Goal: Transaction & Acquisition: Download file/media

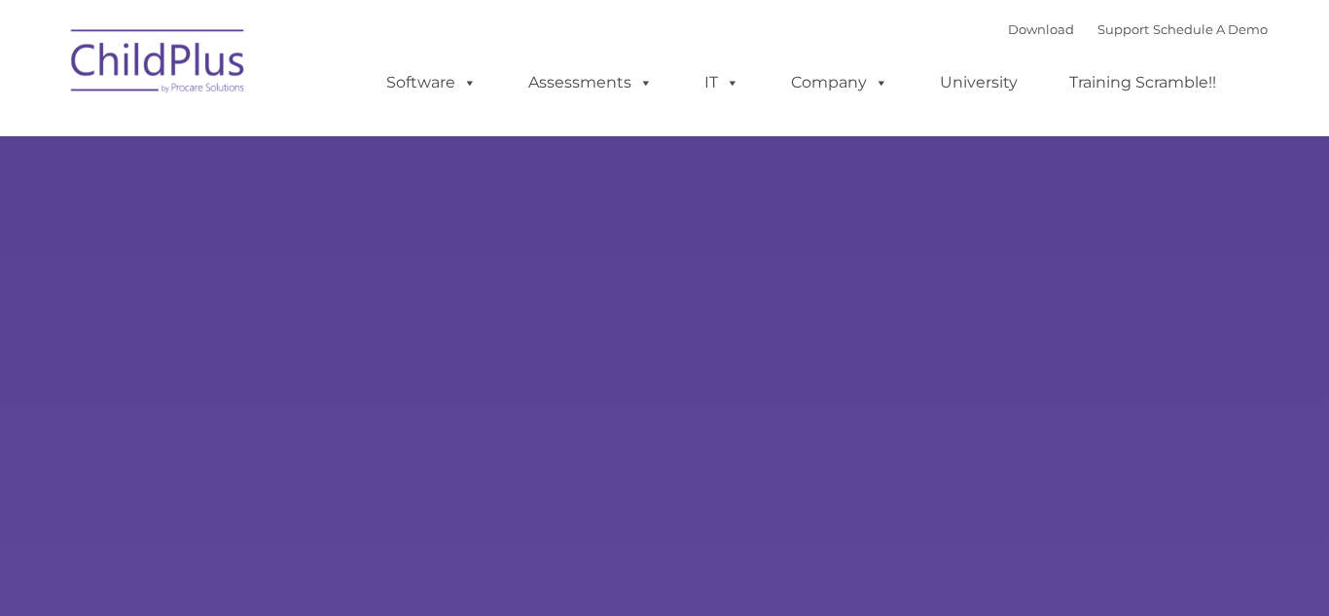
click at [0, 0] on rs-slides "Learn More Request a Demo The Future of ChildPlus is Here! Boost your productiv…" at bounding box center [0, 0] width 0 height 0
type input ""
select select "MEDIUM"
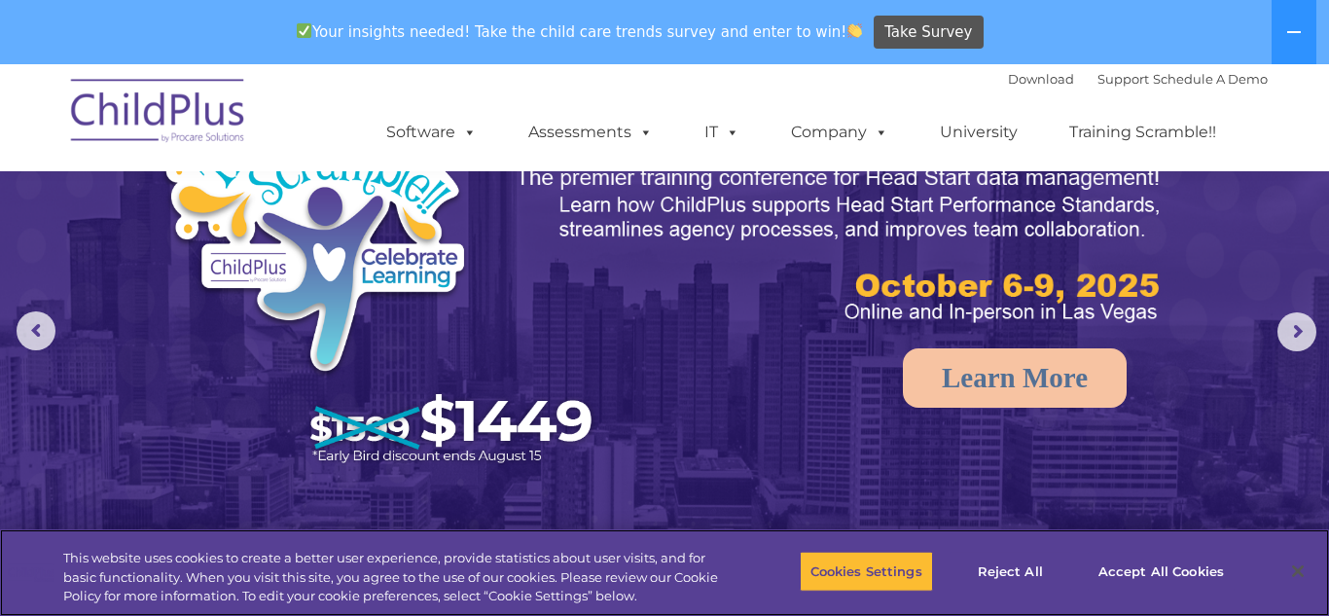
scroll to position [107, 0]
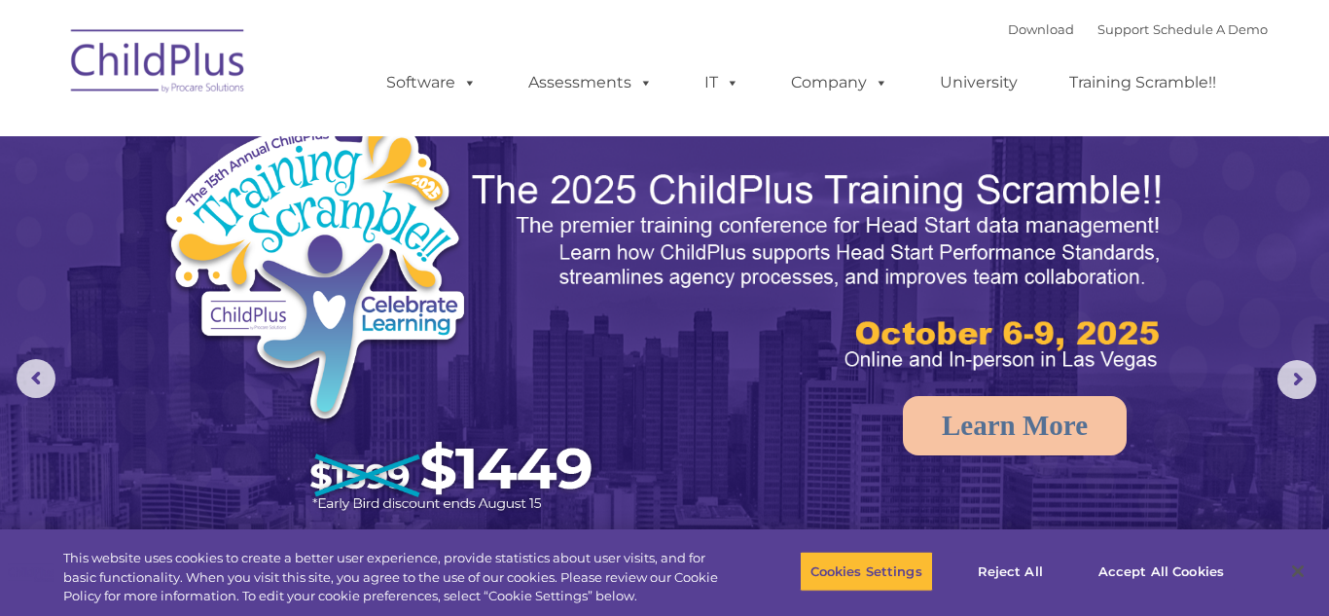
select select "MEDIUM"
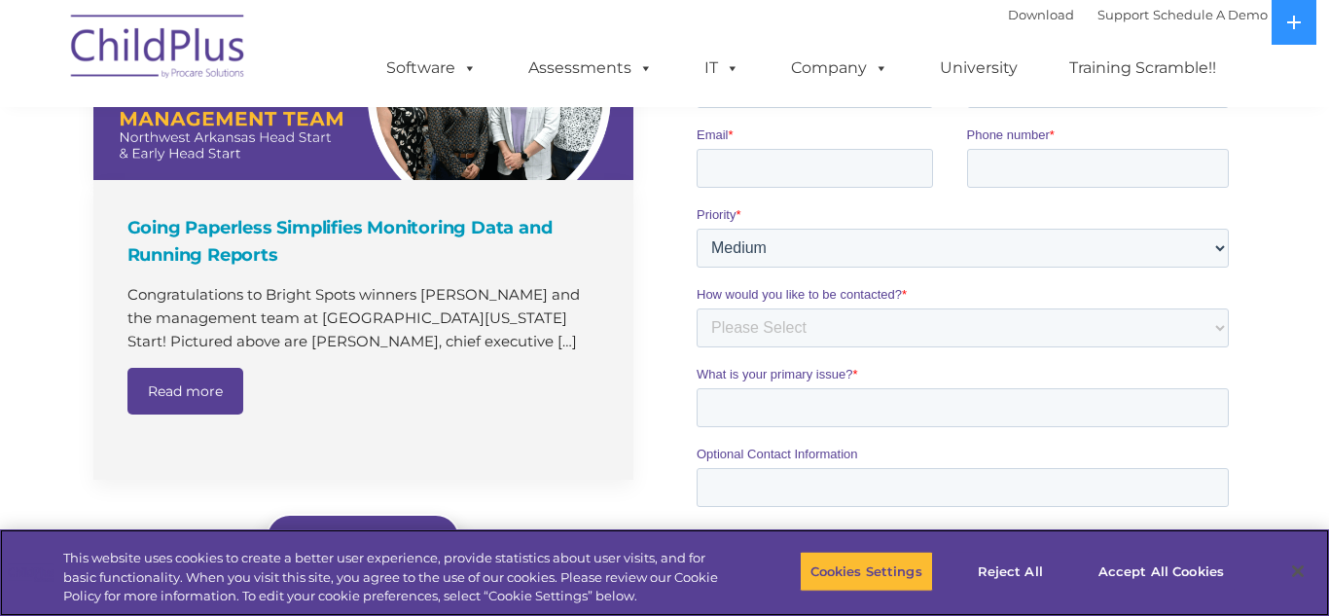
scroll to position [1437, 0]
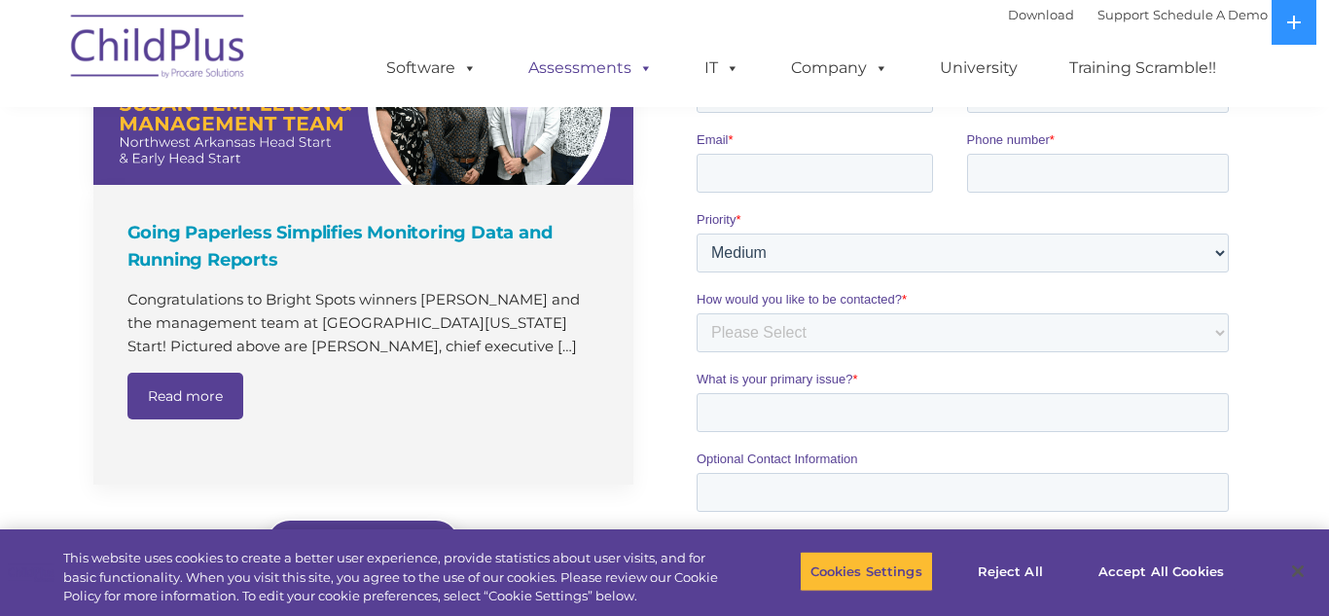
click at [633, 71] on span at bounding box center [641, 67] width 21 height 18
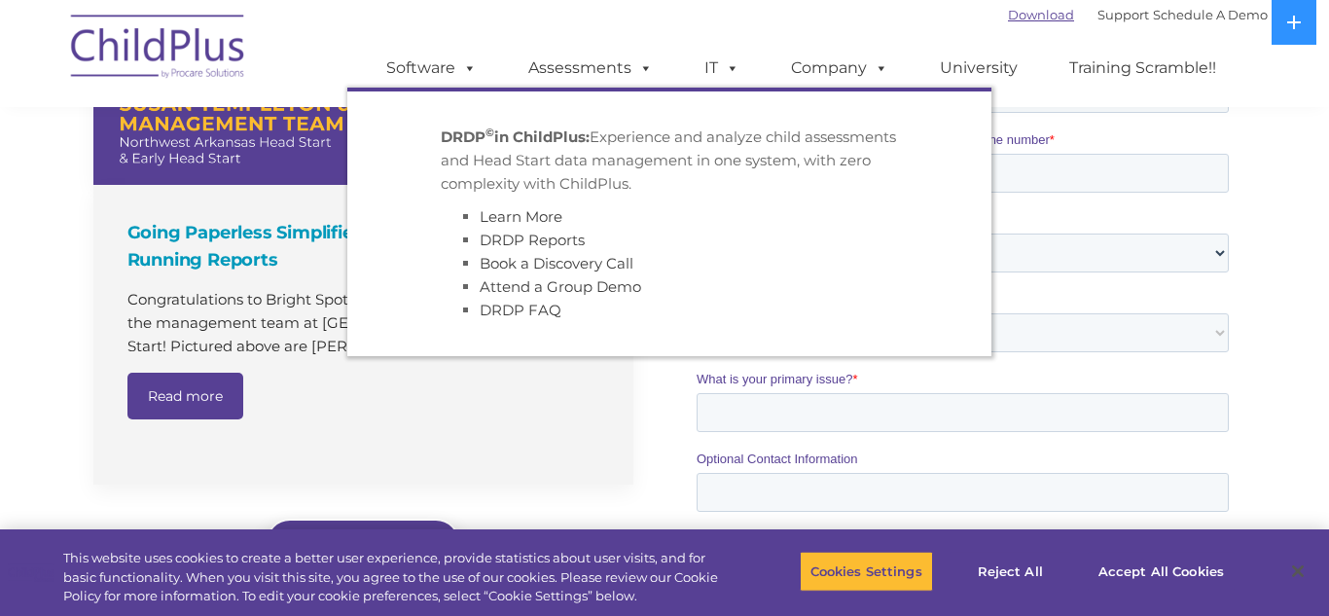
click at [1012, 18] on link "Download" at bounding box center [1041, 15] width 66 height 16
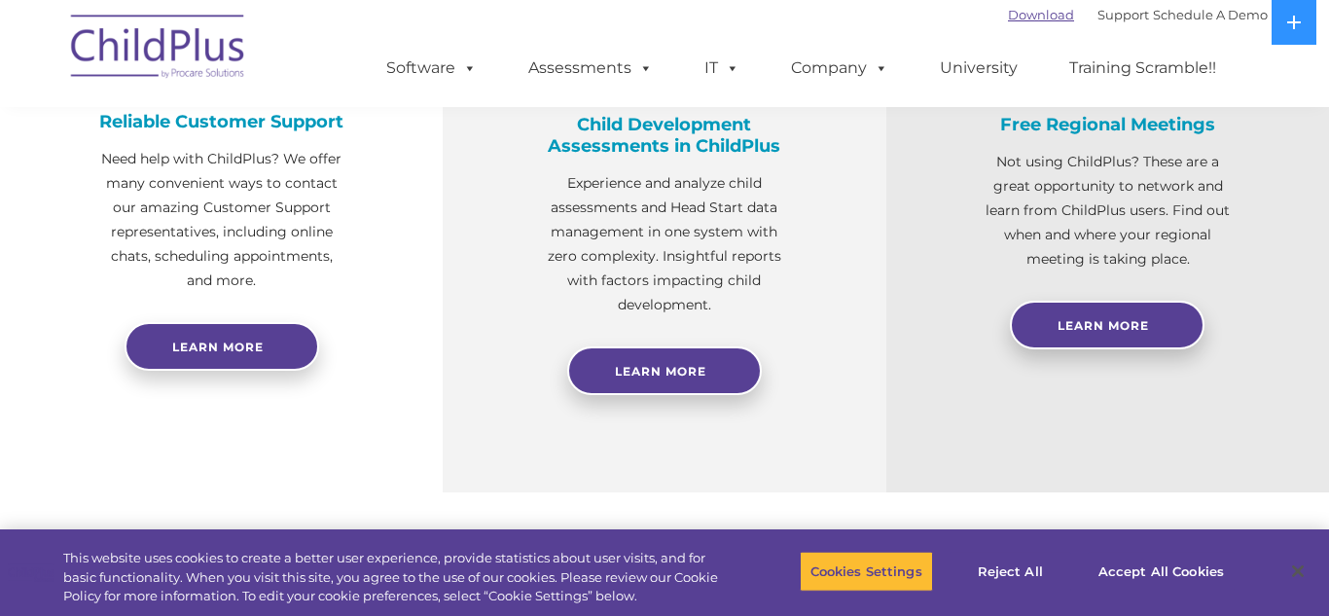
scroll to position [810, 0]
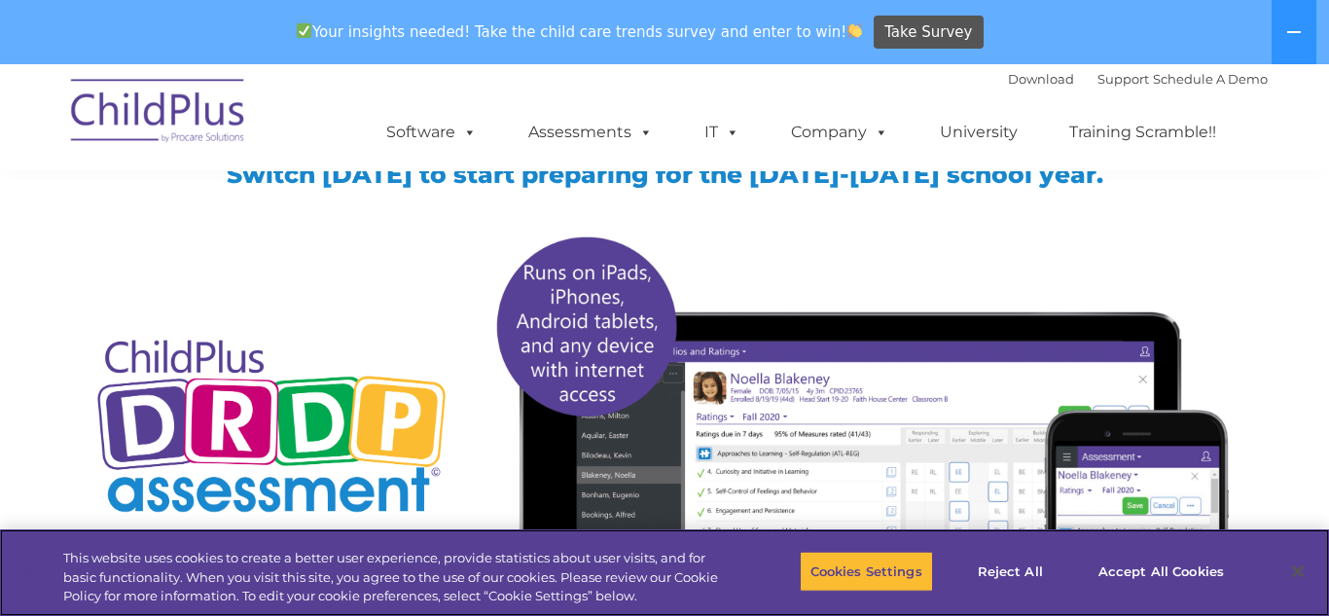
scroll to position [141, 0]
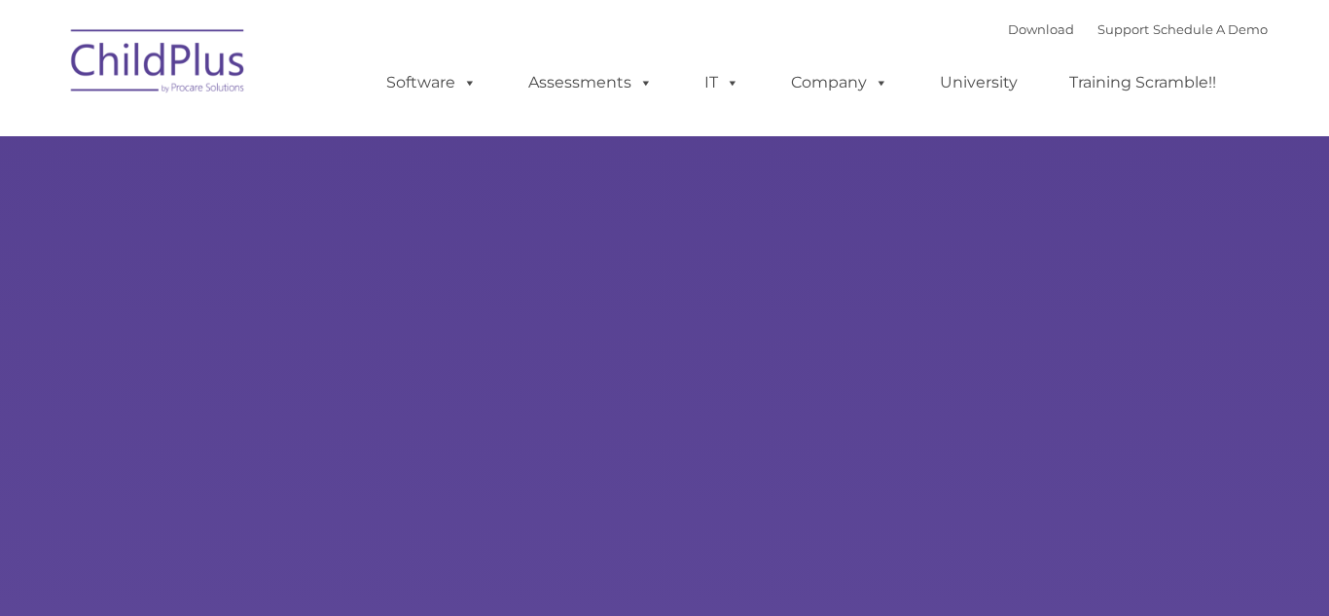
type input ""
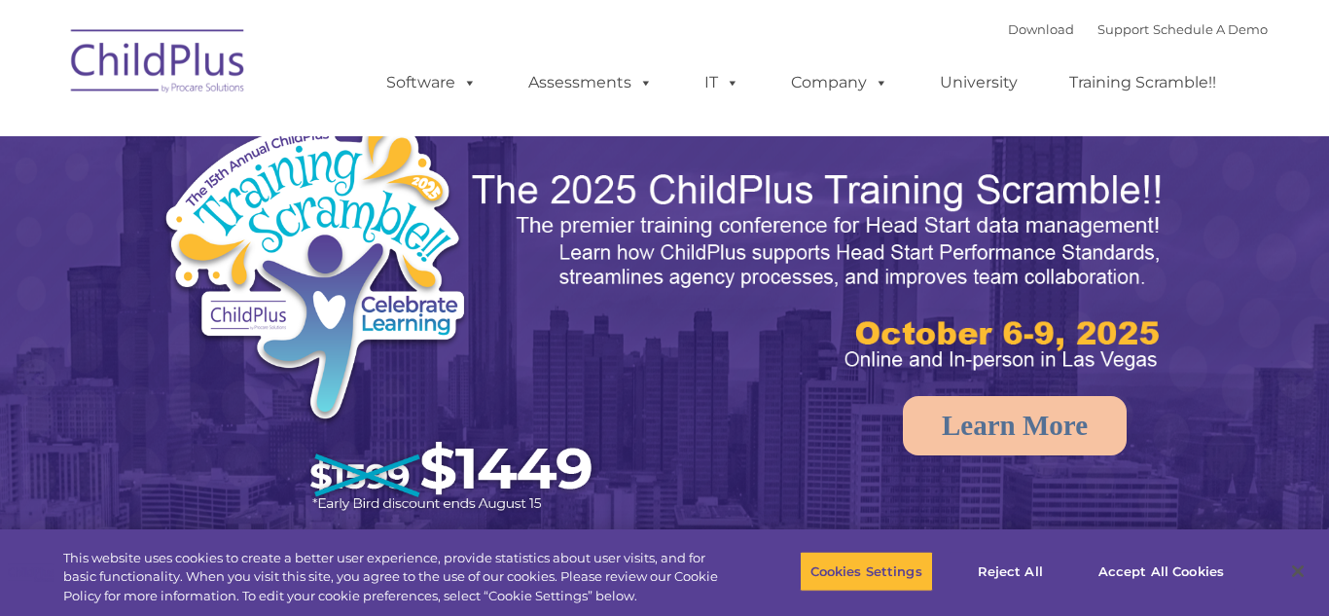
select select "MEDIUM"
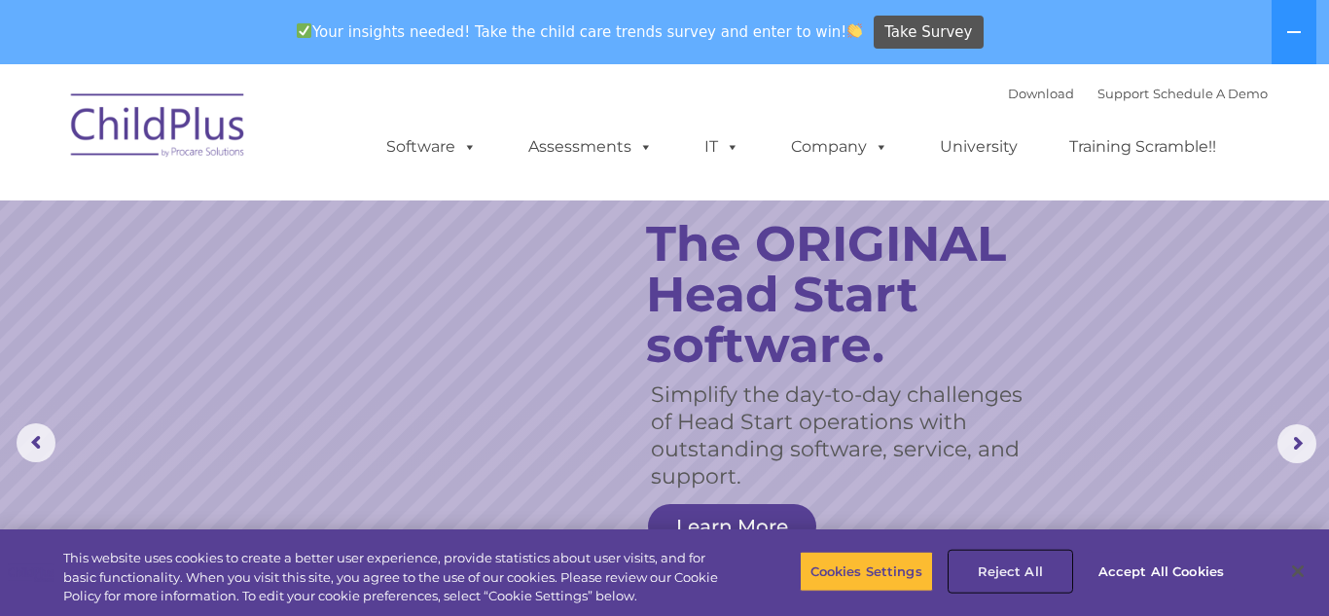
click at [1025, 575] on button "Reject All" at bounding box center [1010, 570] width 122 height 41
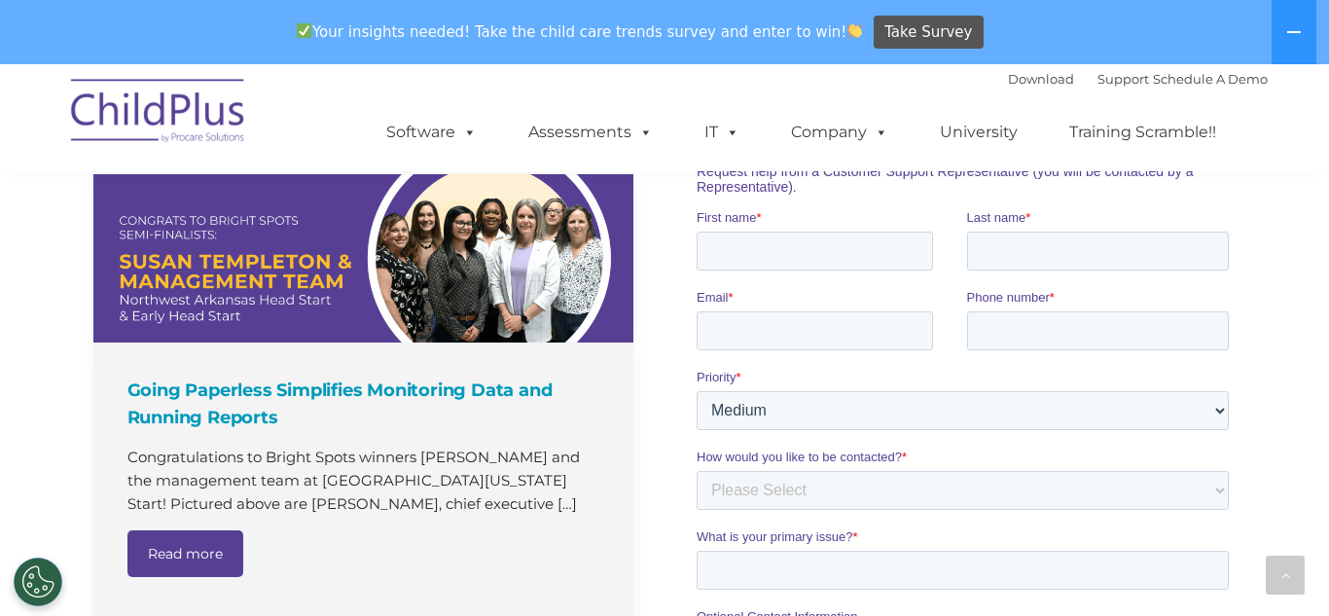
scroll to position [1343, 0]
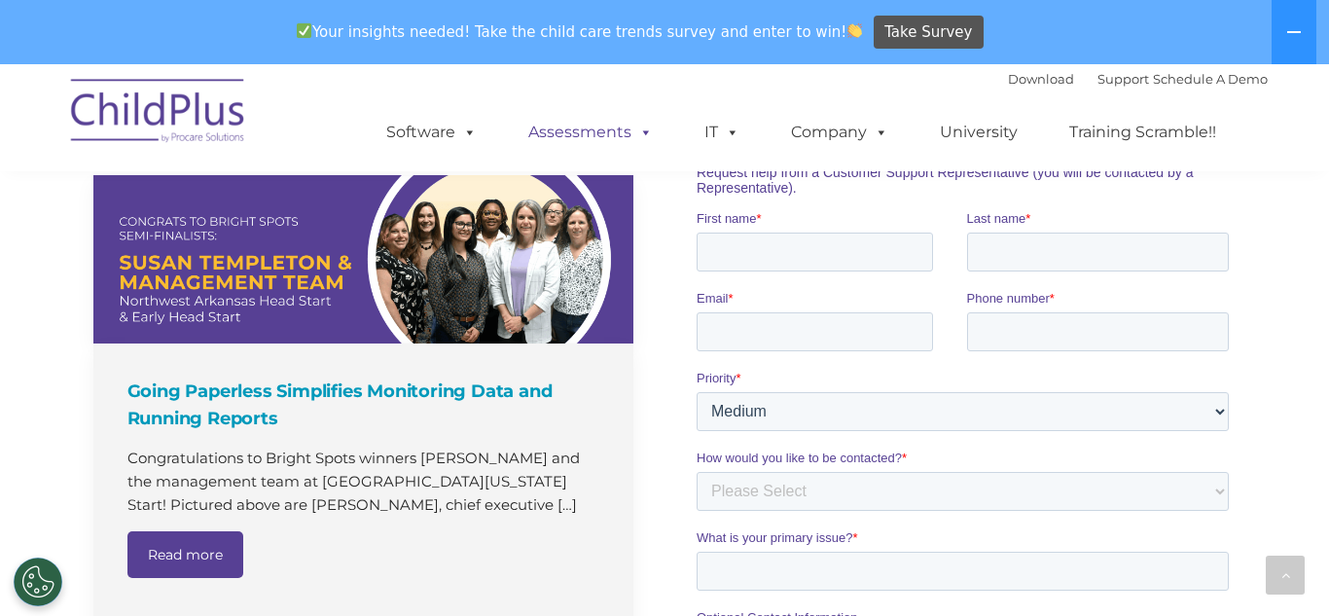
click at [636, 130] on span at bounding box center [641, 132] width 21 height 18
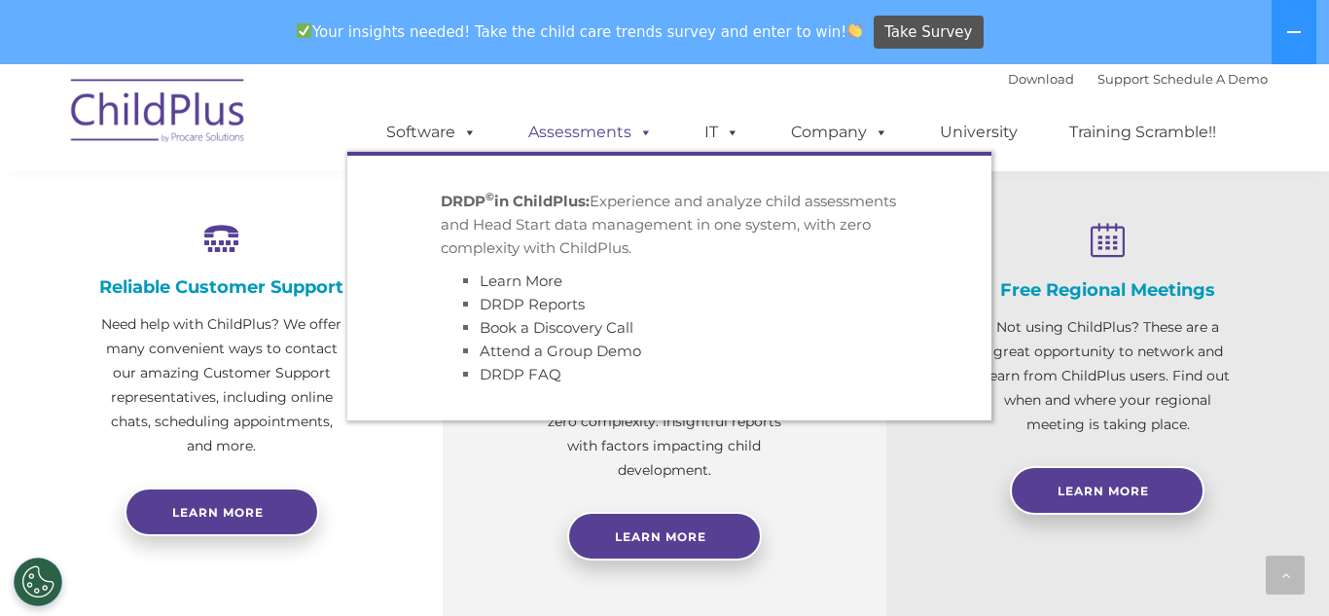
scroll to position [715, 0]
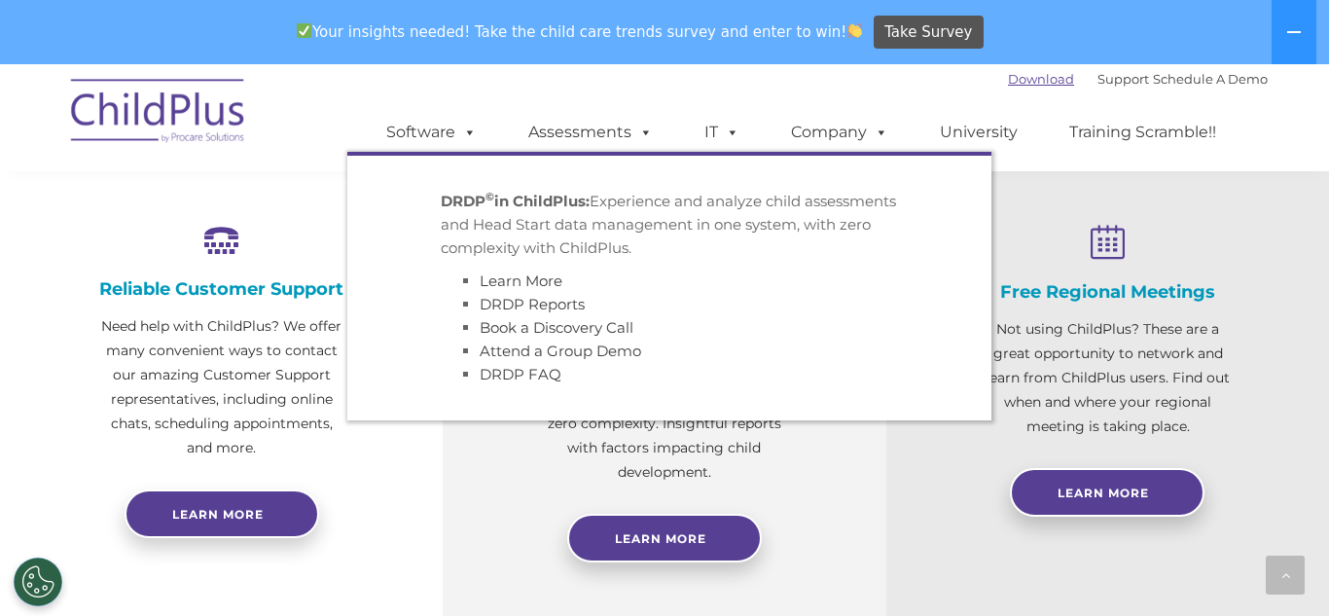
click at [1027, 80] on link "Download" at bounding box center [1041, 79] width 66 height 16
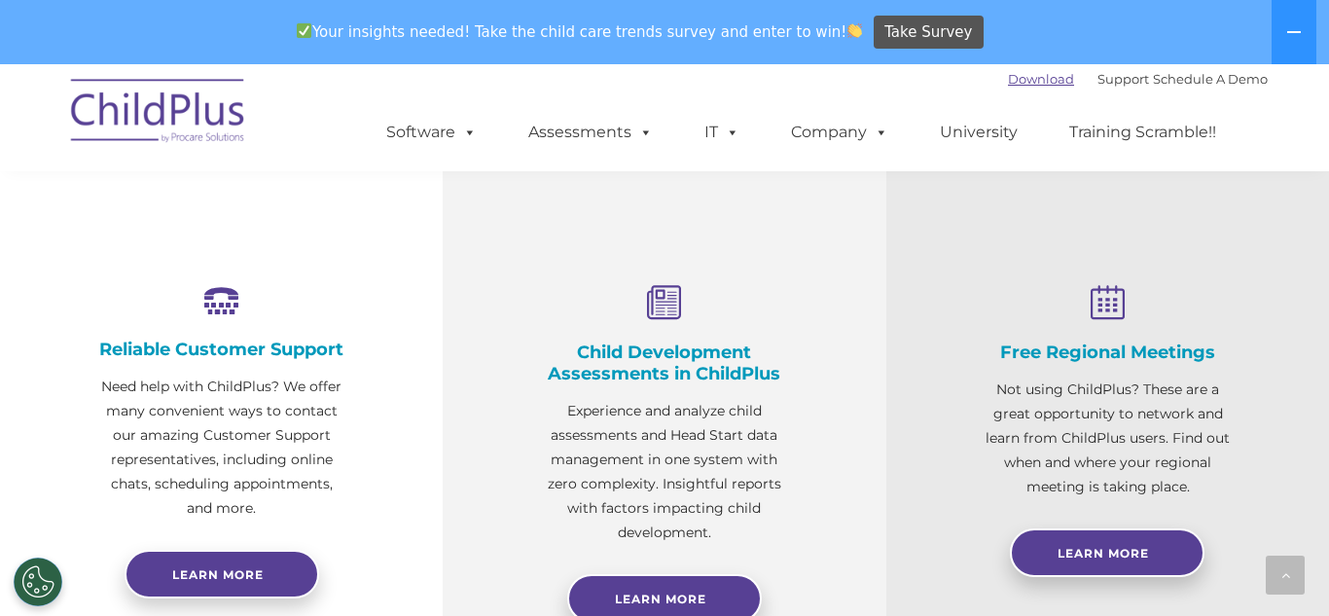
scroll to position [647, 0]
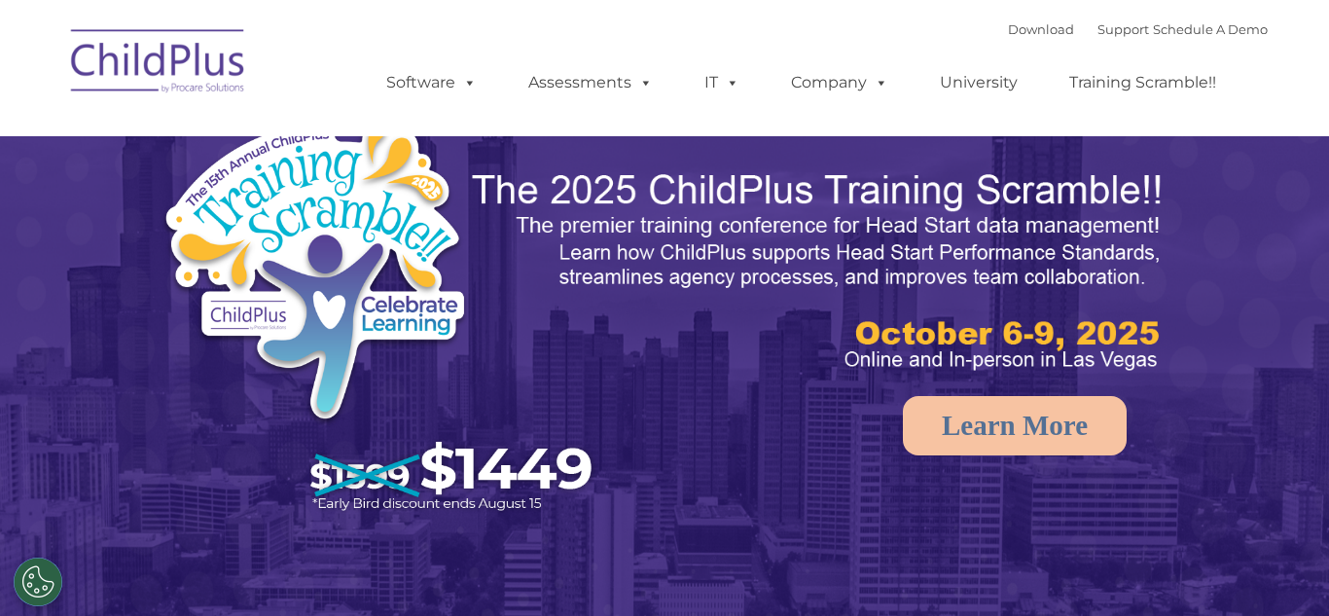
select select "MEDIUM"
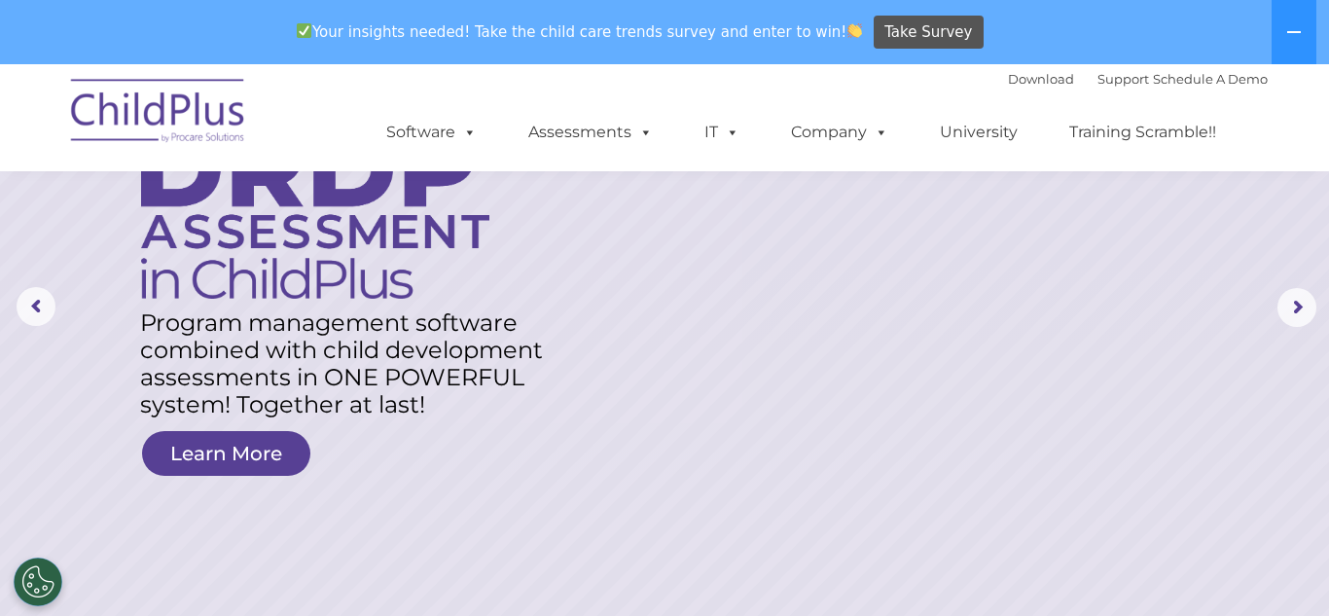
scroll to position [151, 0]
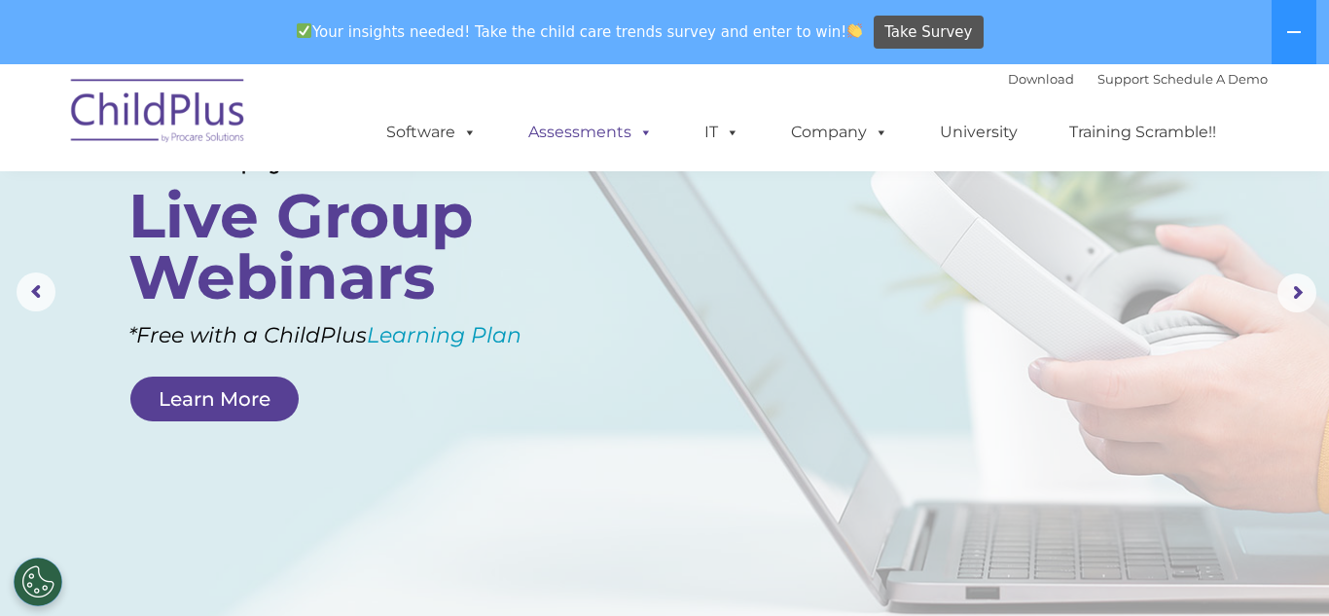
click at [632, 139] on span at bounding box center [641, 132] width 21 height 18
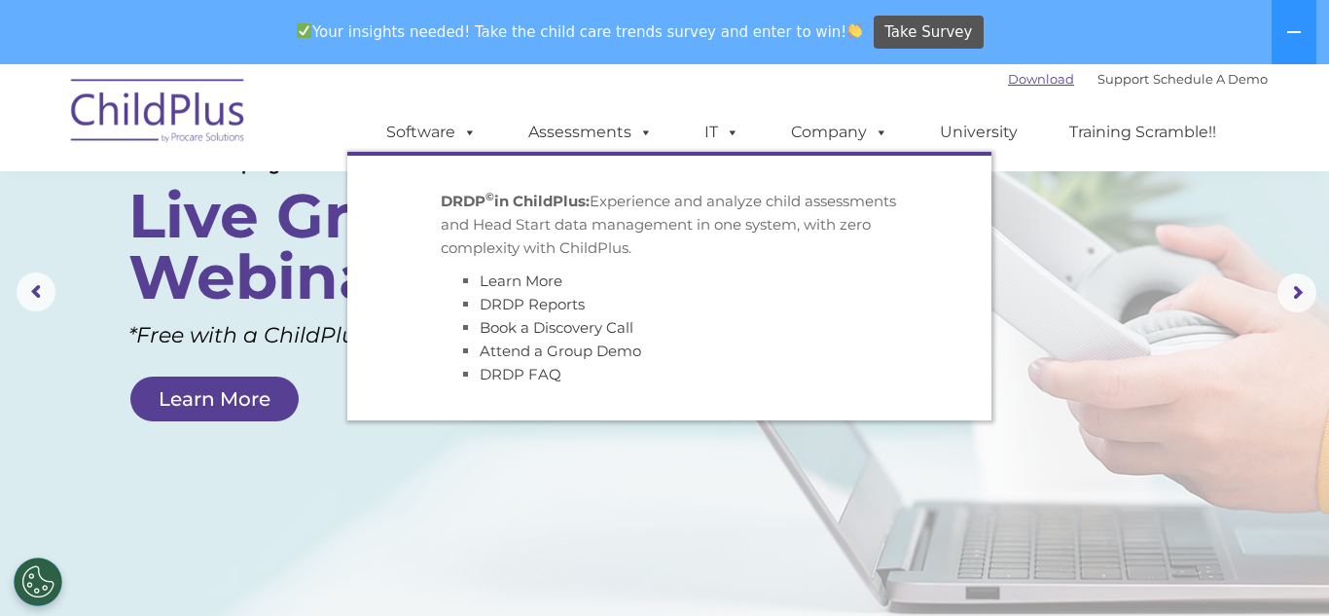
click at [1009, 82] on link "Download" at bounding box center [1041, 79] width 66 height 16
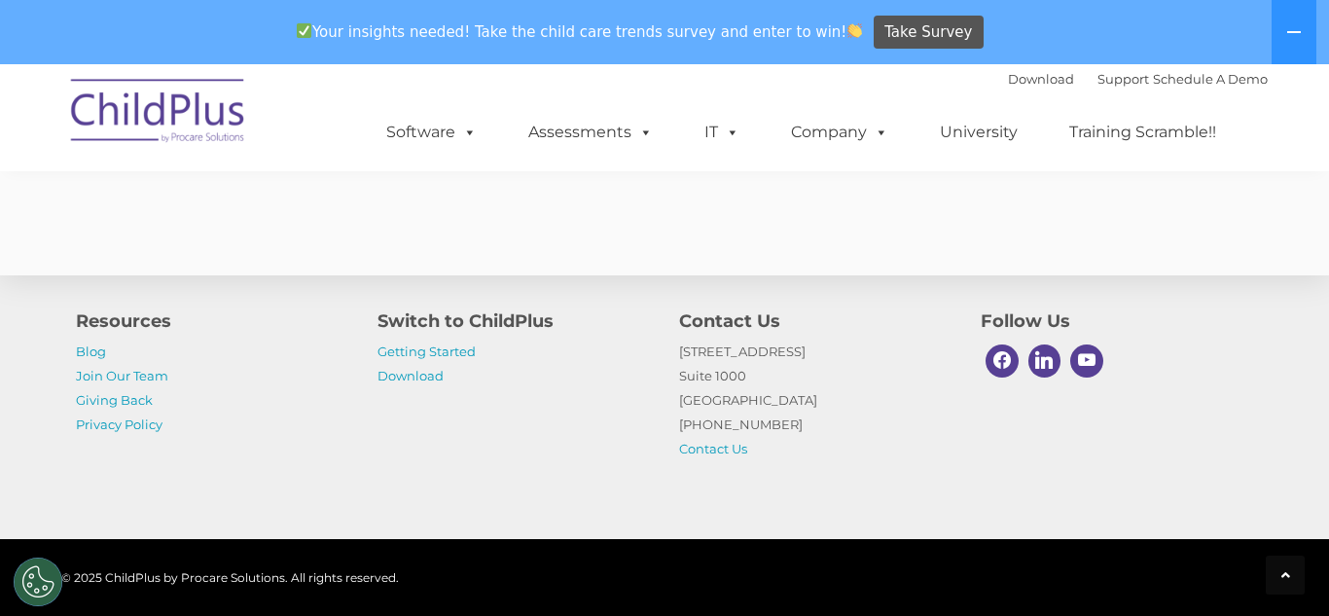
scroll to position [3634, 0]
click at [421, 379] on link "Download" at bounding box center [410, 376] width 66 height 16
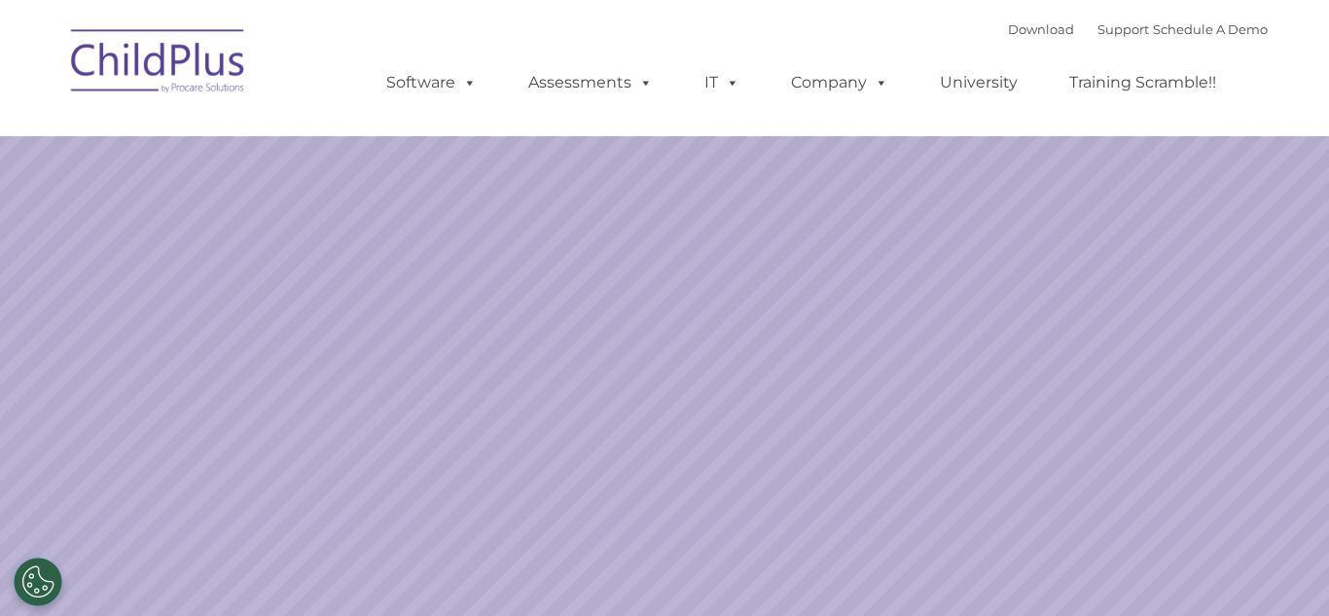
select select "MEDIUM"
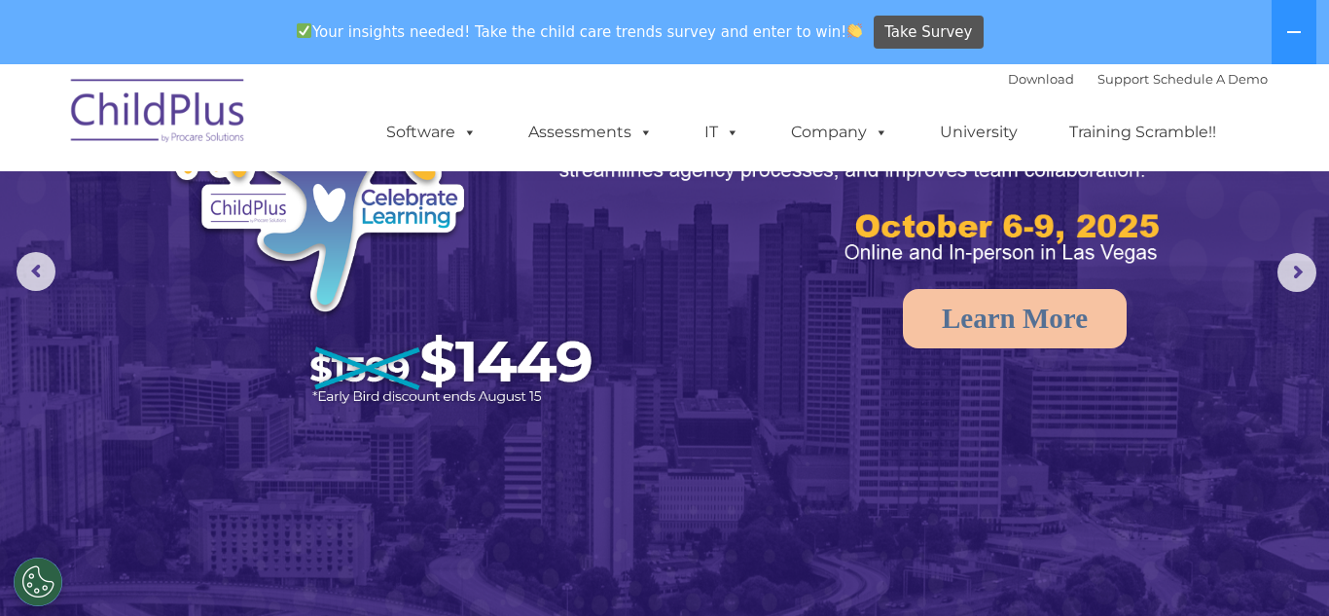
scroll to position [152, 0]
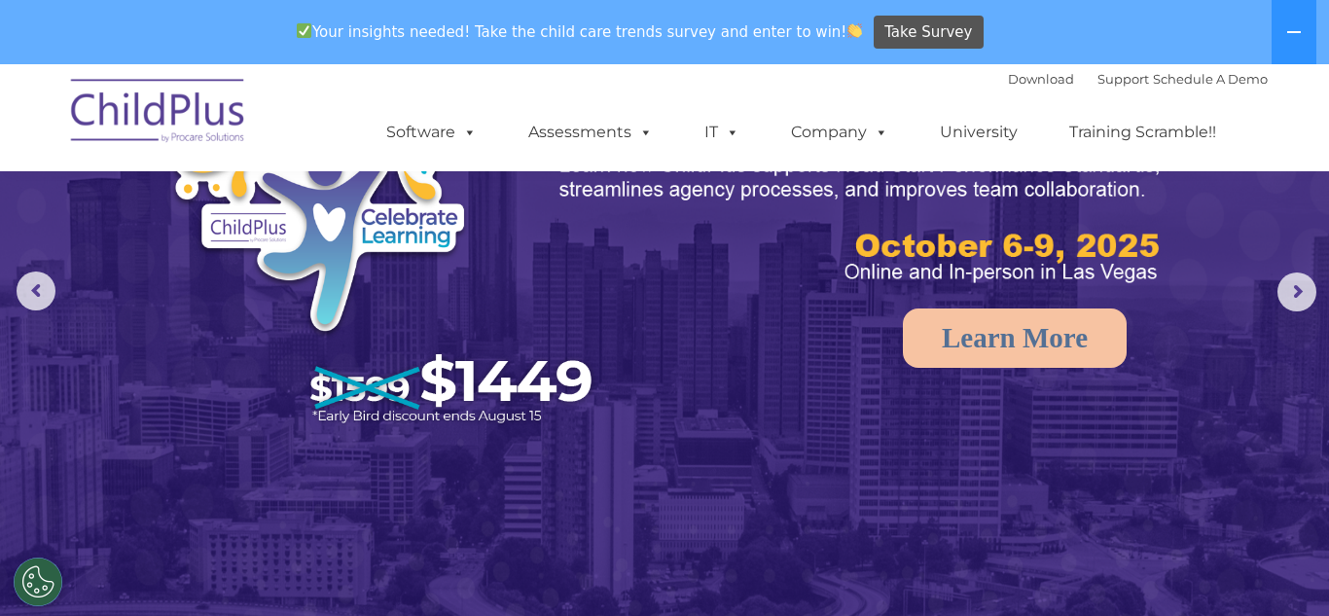
click at [1302, 293] on rs-arrow at bounding box center [1296, 291] width 39 height 39
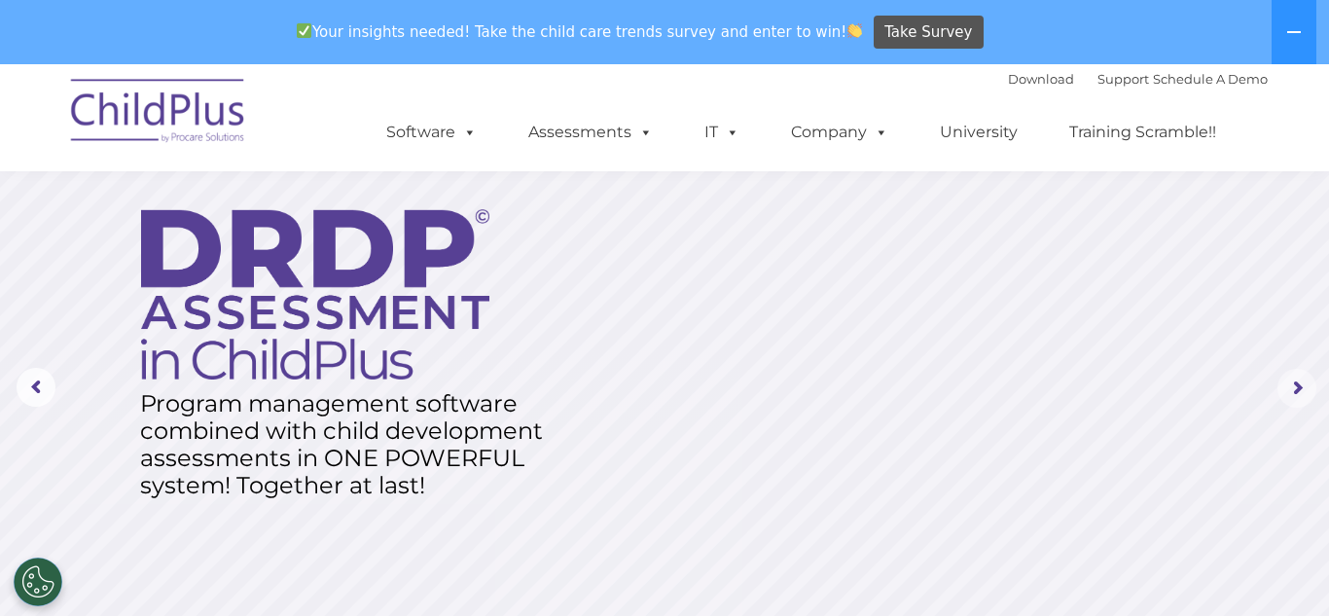
scroll to position [0, 0]
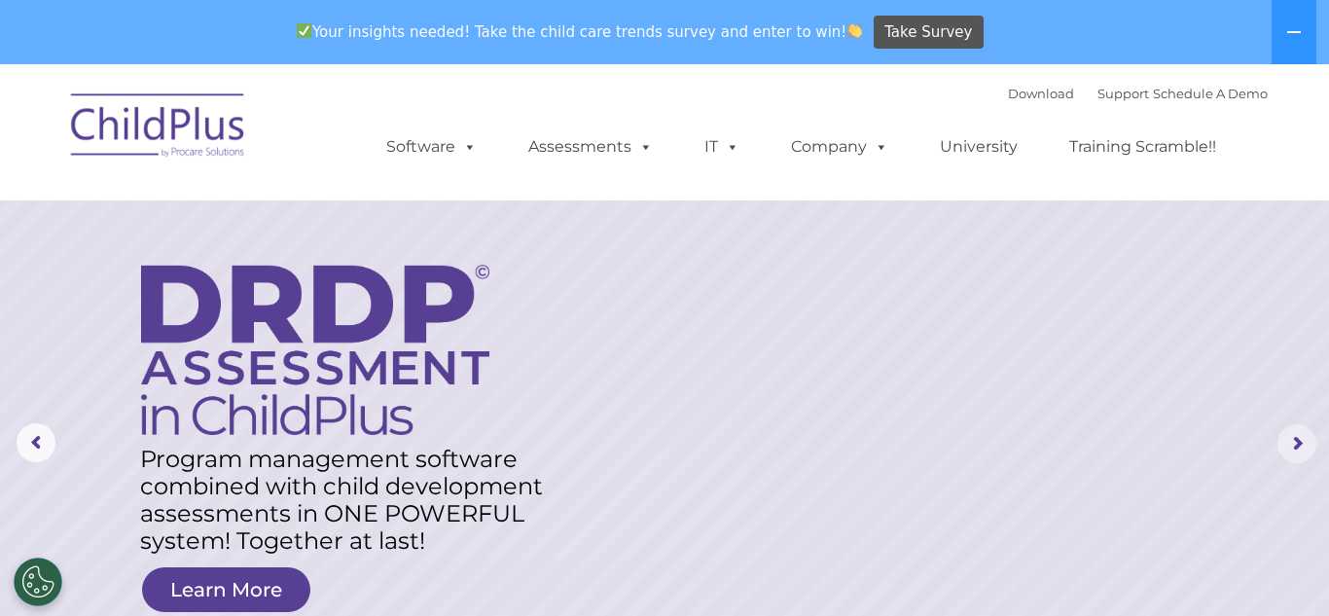
click at [1297, 432] on rs-arrow at bounding box center [1296, 443] width 39 height 39
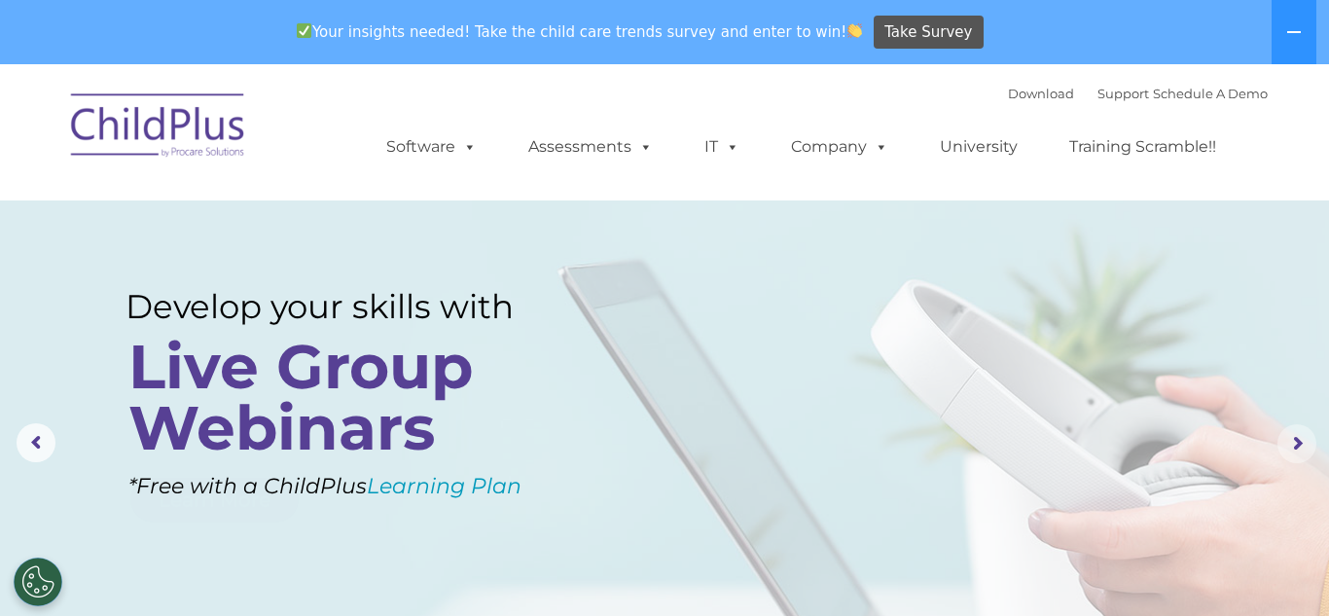
click at [1295, 442] on rs-arrow at bounding box center [1296, 443] width 39 height 39
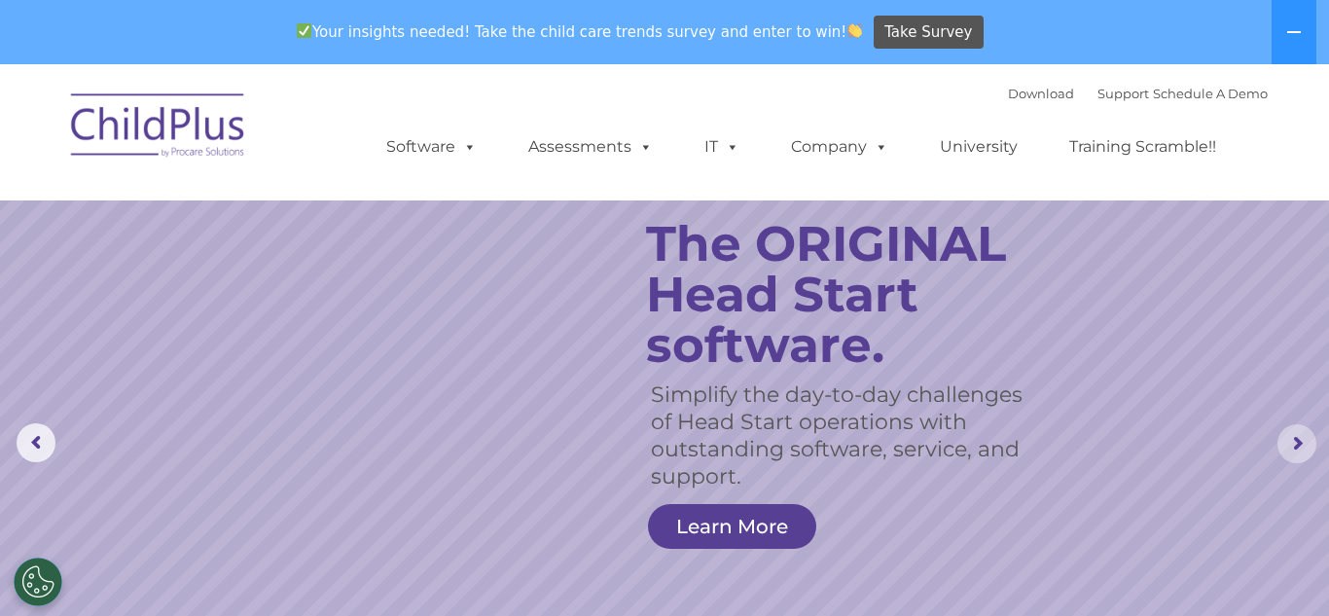
click at [1298, 446] on rs-arrow at bounding box center [1296, 443] width 39 height 39
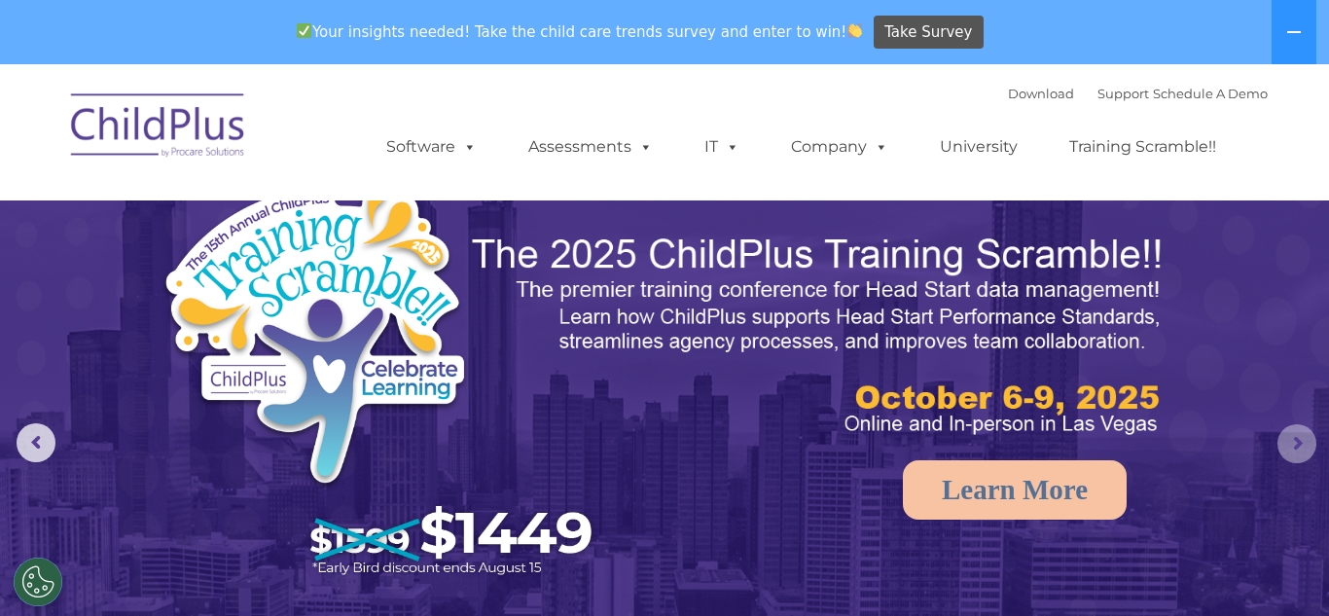
click at [1301, 441] on rs-arrow at bounding box center [1296, 443] width 39 height 39
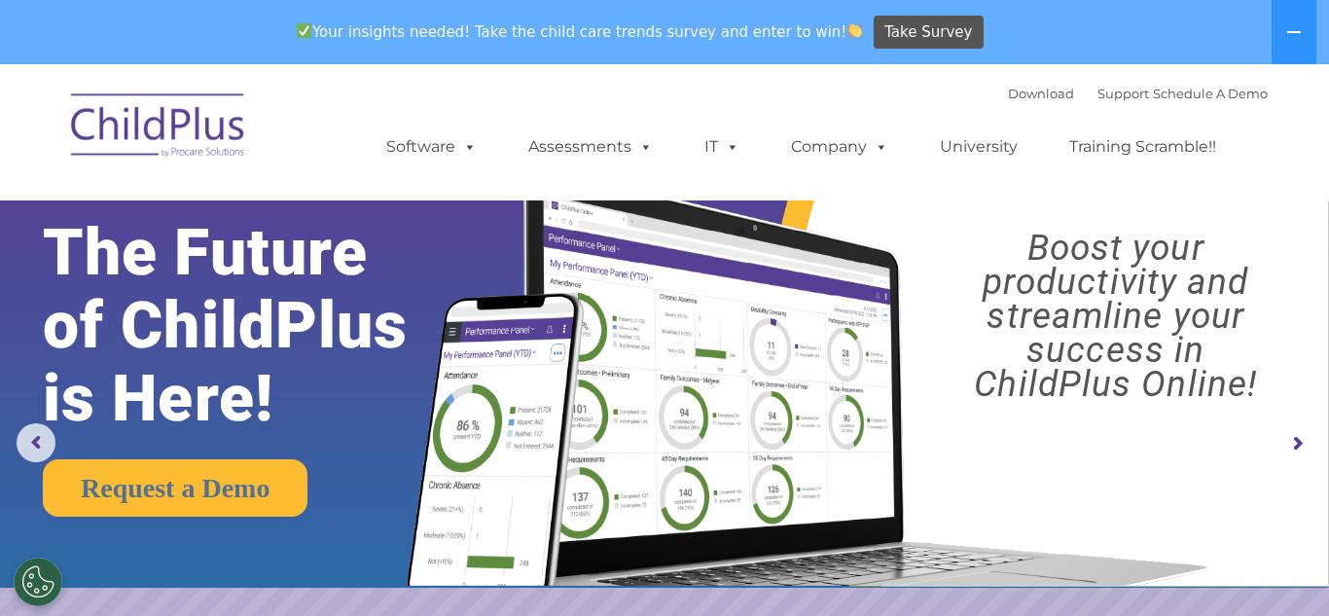
click at [1306, 437] on rs-arrow at bounding box center [1296, 443] width 39 height 39
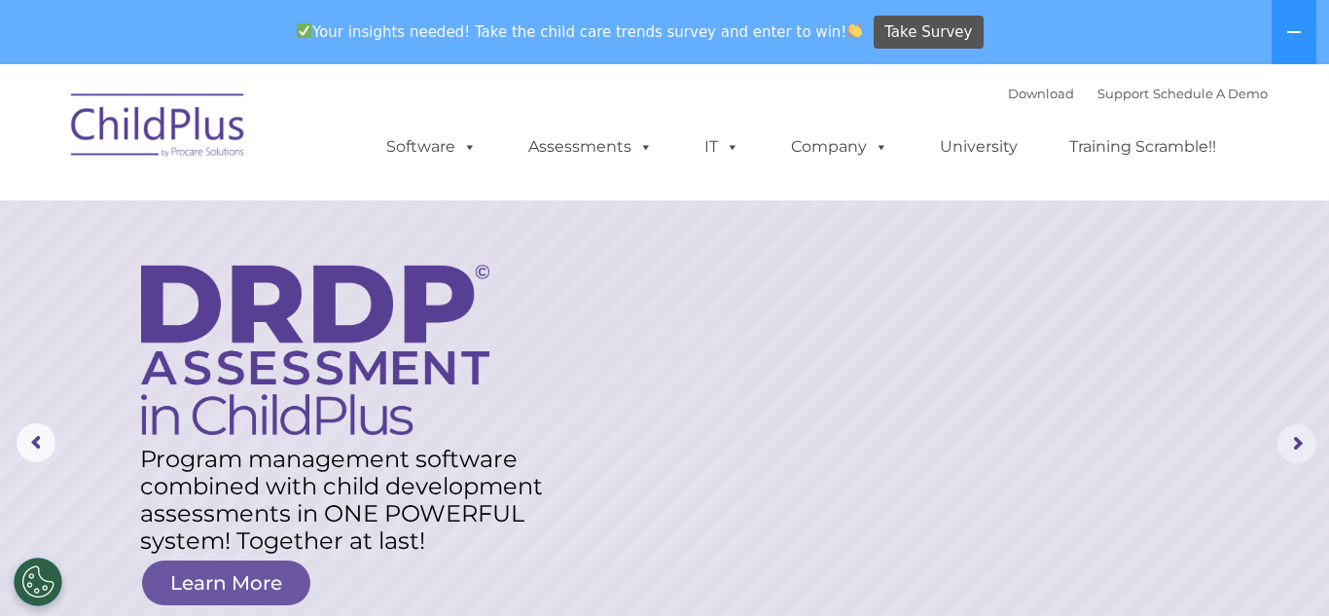
click at [1306, 432] on rs-arrow at bounding box center [1296, 443] width 39 height 39
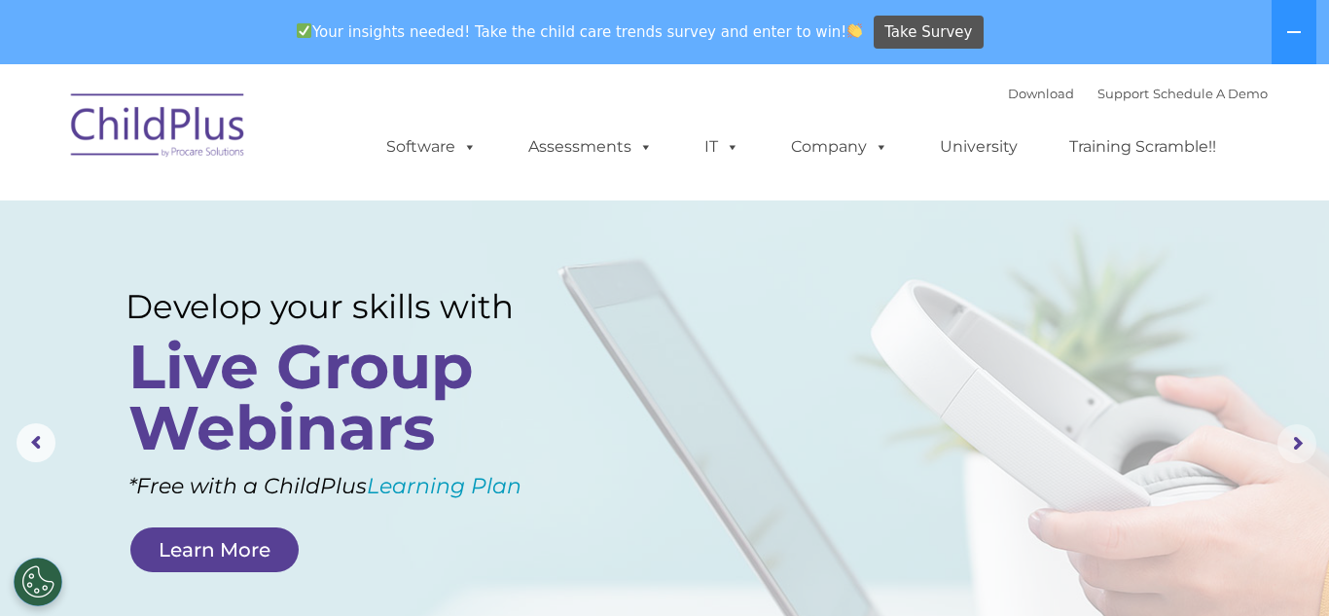
click at [1018, 111] on ul "Software ChildPlus: The original and most widely-used Head Start data managemen…" at bounding box center [807, 147] width 920 height 78
click at [1010, 96] on link "Download" at bounding box center [1041, 94] width 66 height 16
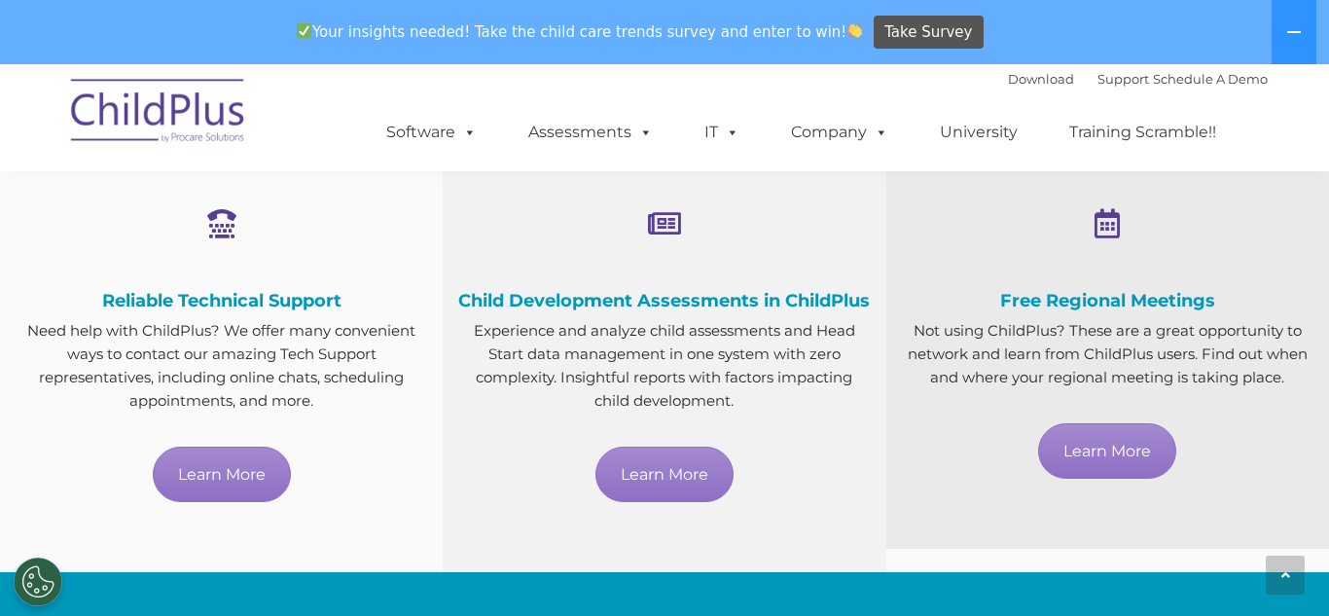
scroll to position [1111, 0]
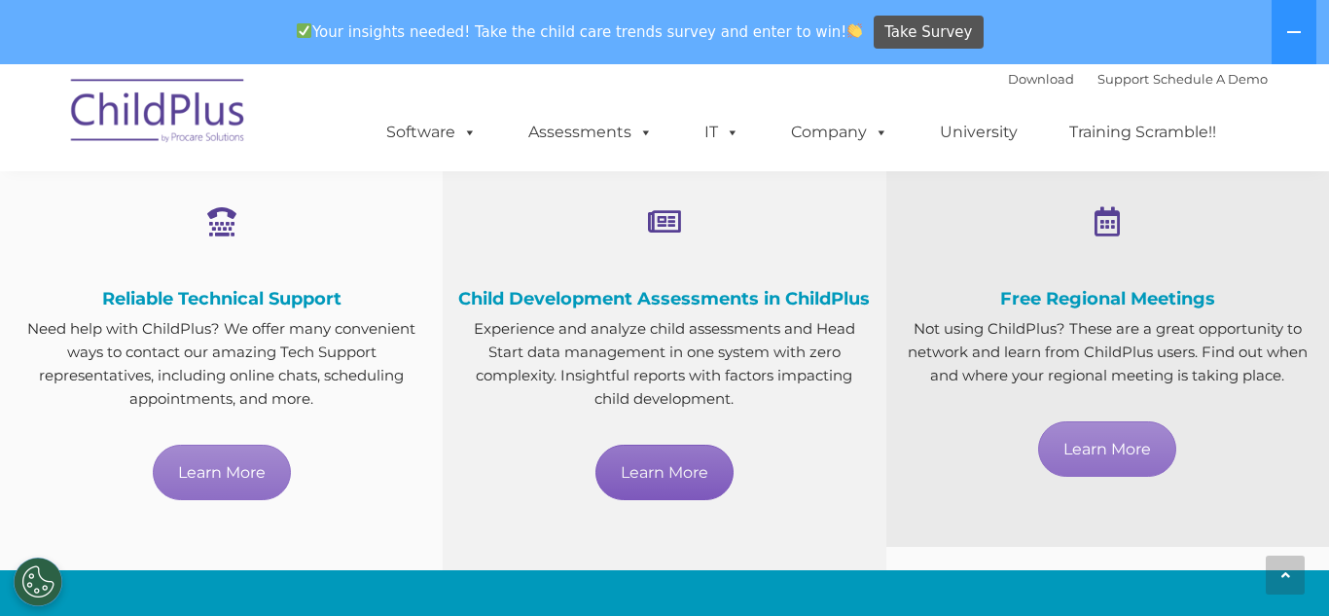
click at [699, 500] on link "Learn More" at bounding box center [664, 471] width 138 height 55
click at [698, 500] on link "Learn More" at bounding box center [664, 471] width 138 height 55
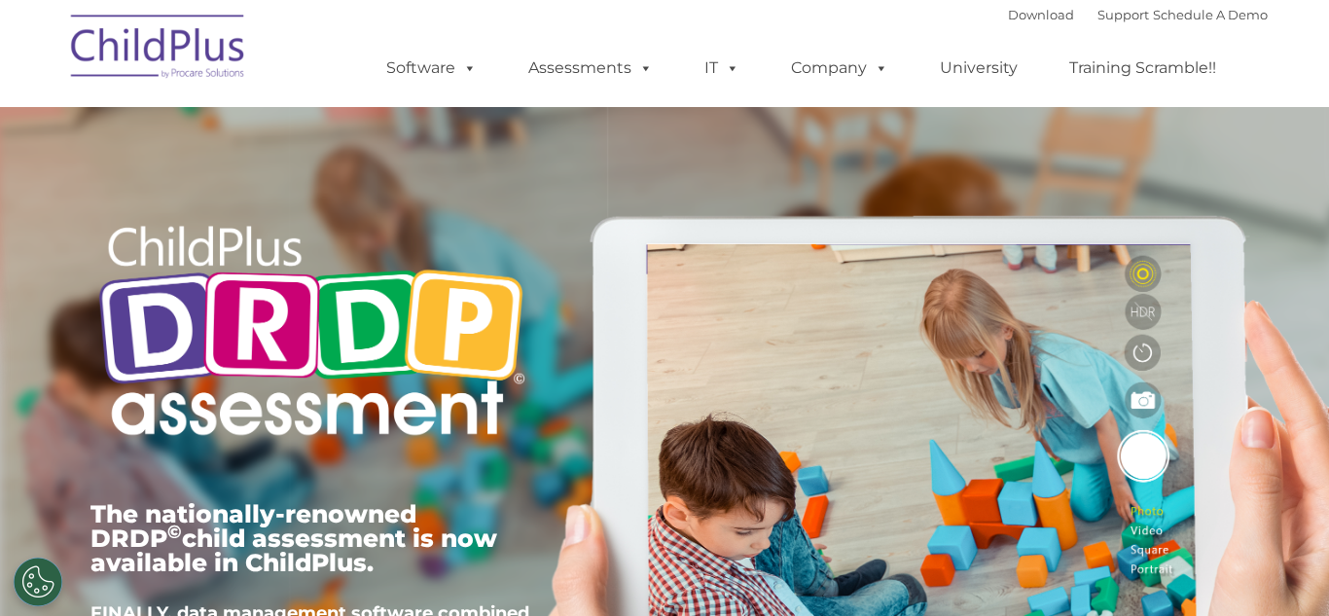
type input ""
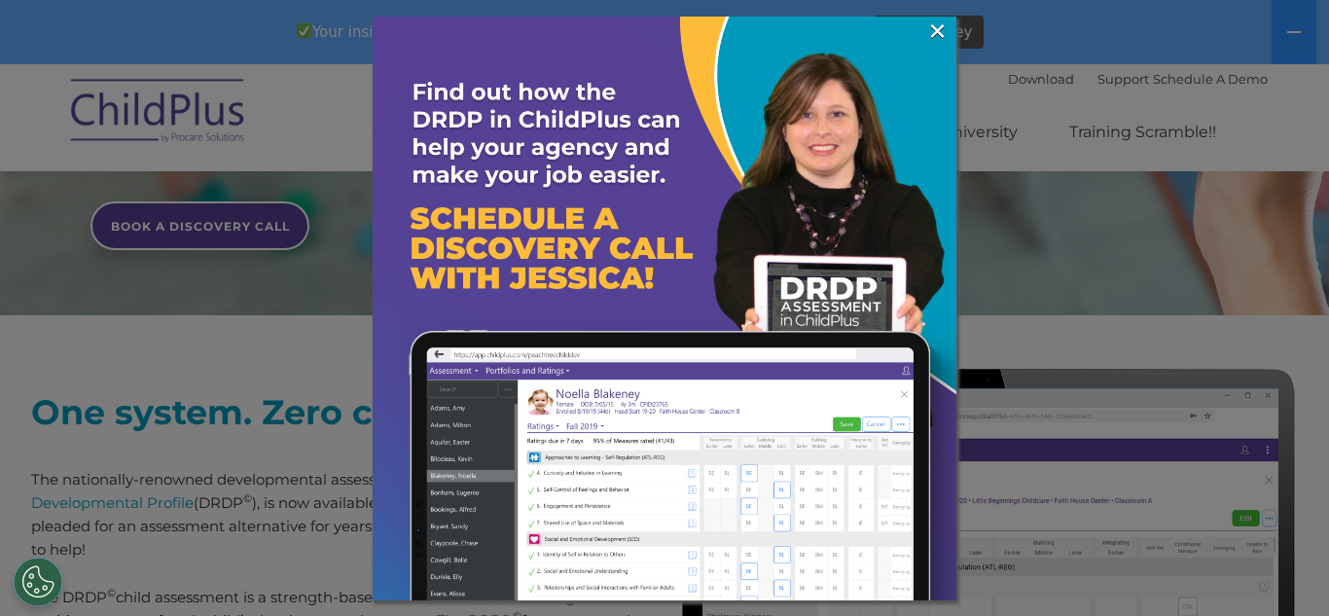
scroll to position [582, 0]
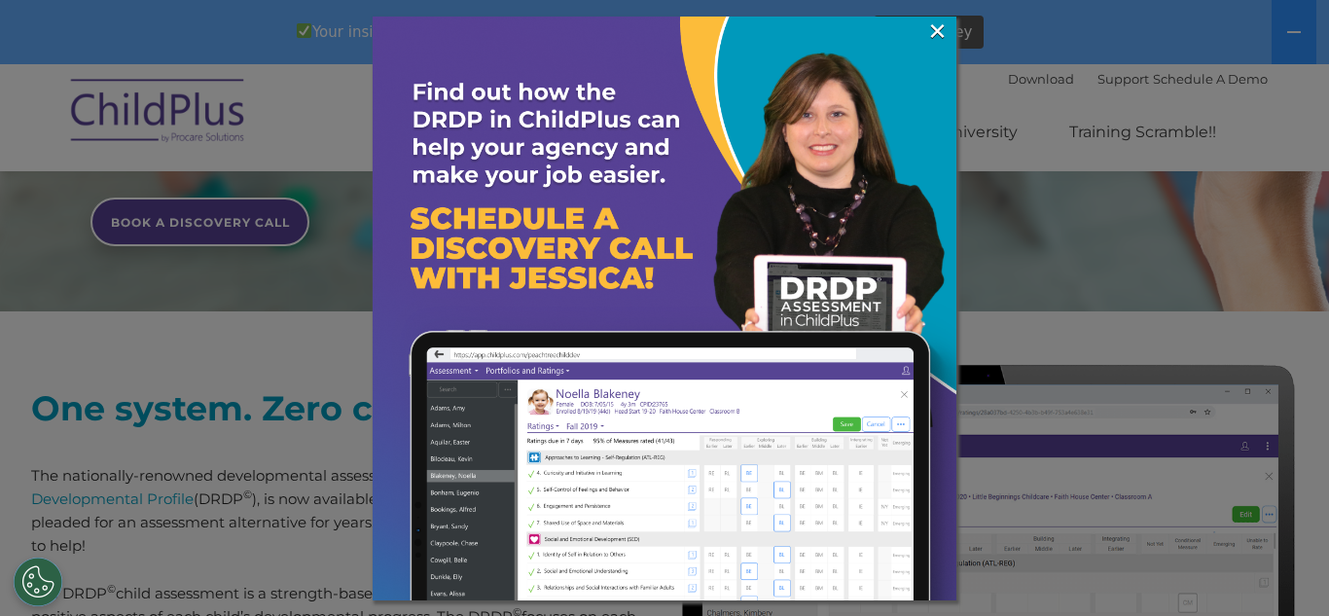
click at [952, 40] on img at bounding box center [664, 309] width 584 height 584
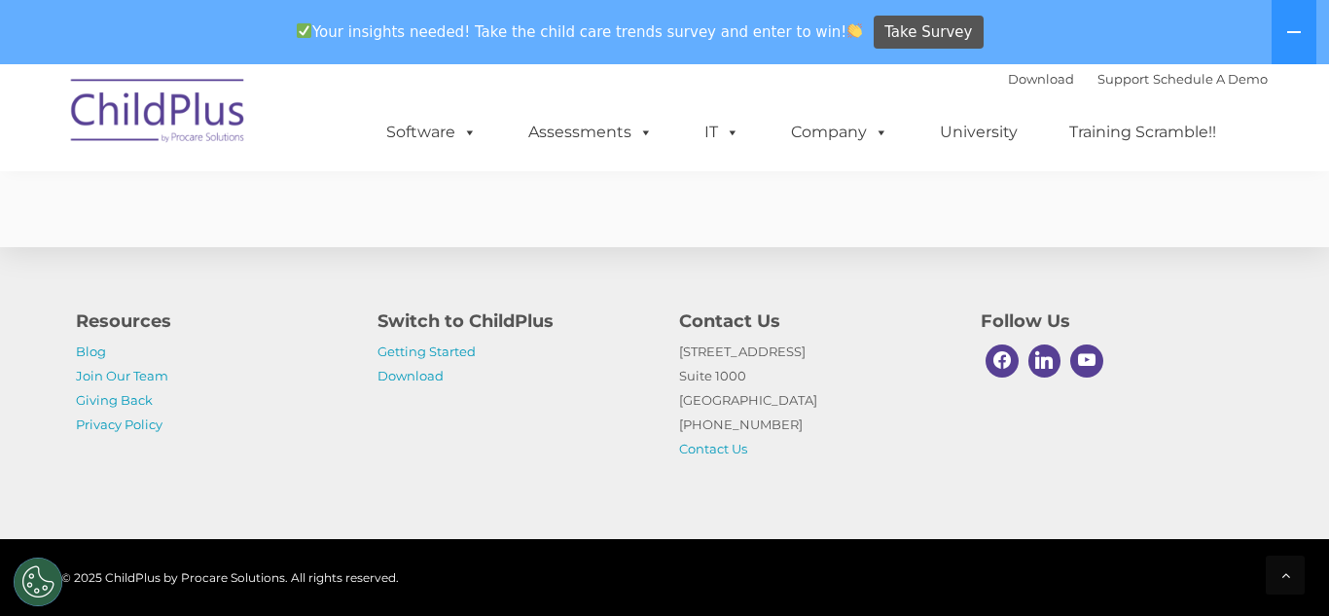
scroll to position [7808, 0]
click at [398, 379] on link "Download" at bounding box center [410, 376] width 66 height 16
click at [387, 350] on link "Getting Started" at bounding box center [426, 351] width 98 height 16
click at [457, 140] on span at bounding box center [465, 132] width 21 height 18
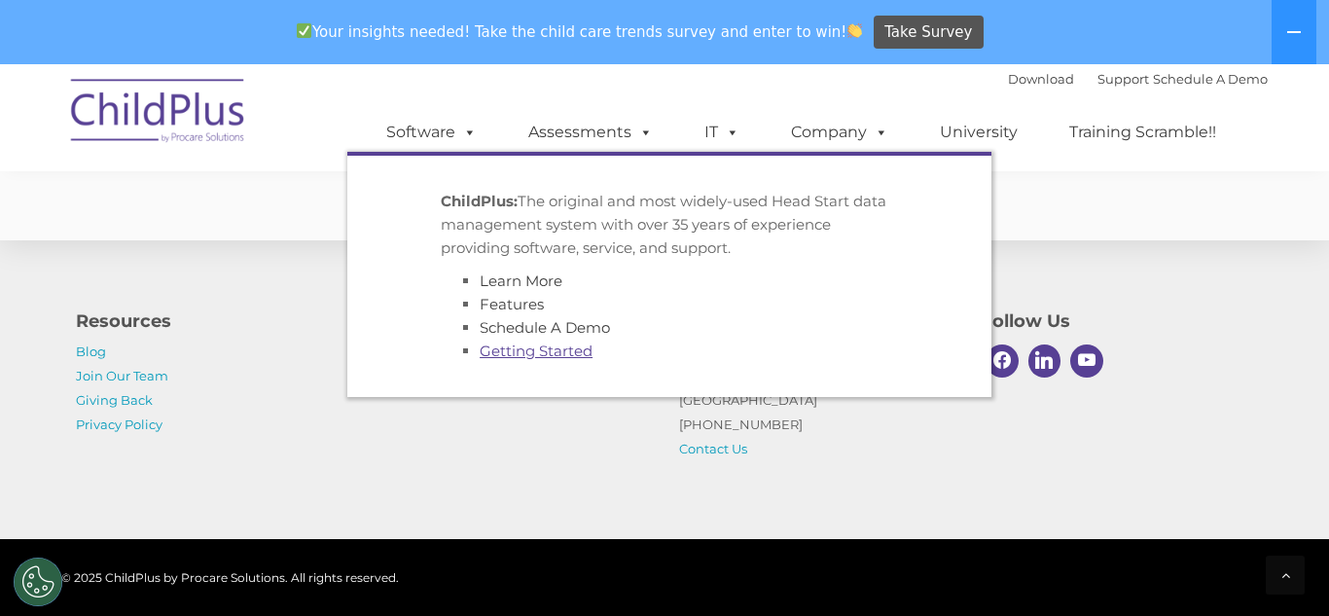
click at [588, 359] on link "Getting Started" at bounding box center [535, 350] width 113 height 18
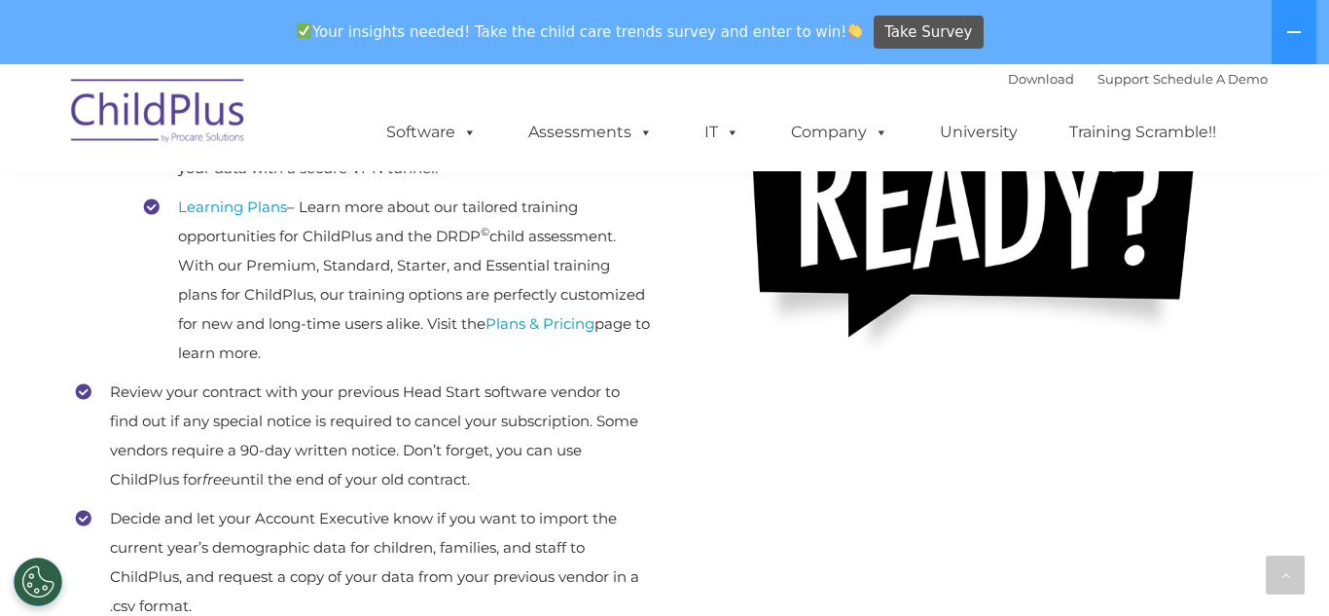
scroll to position [696, 0]
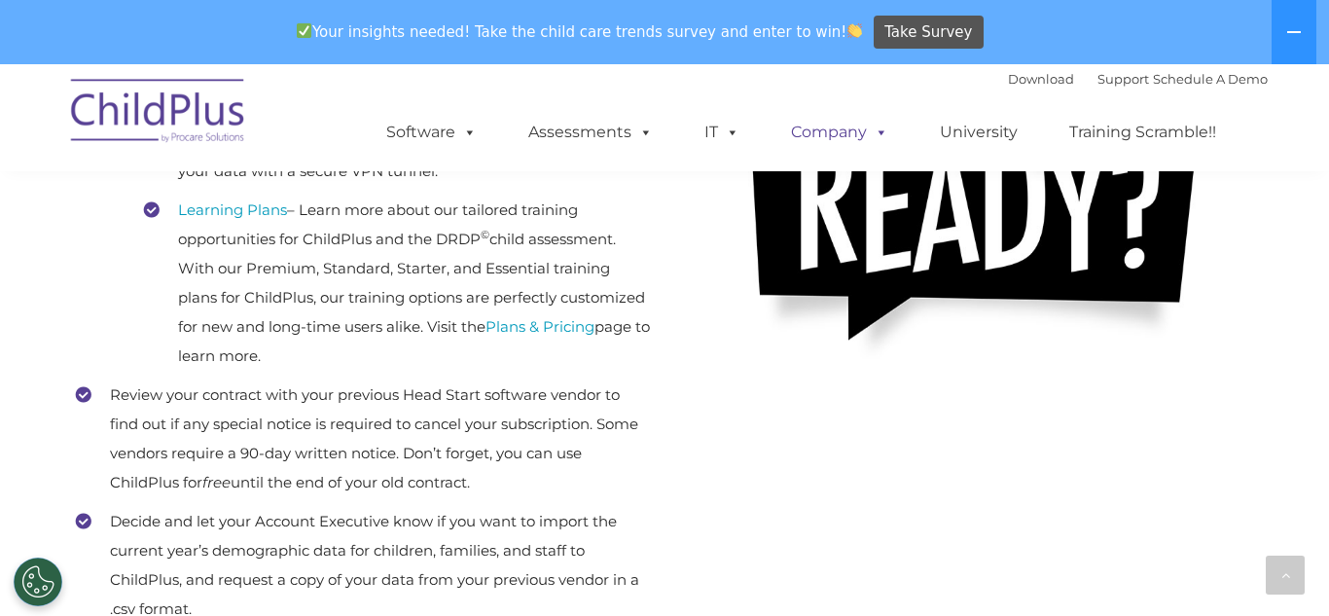
click at [868, 134] on span at bounding box center [877, 132] width 21 height 18
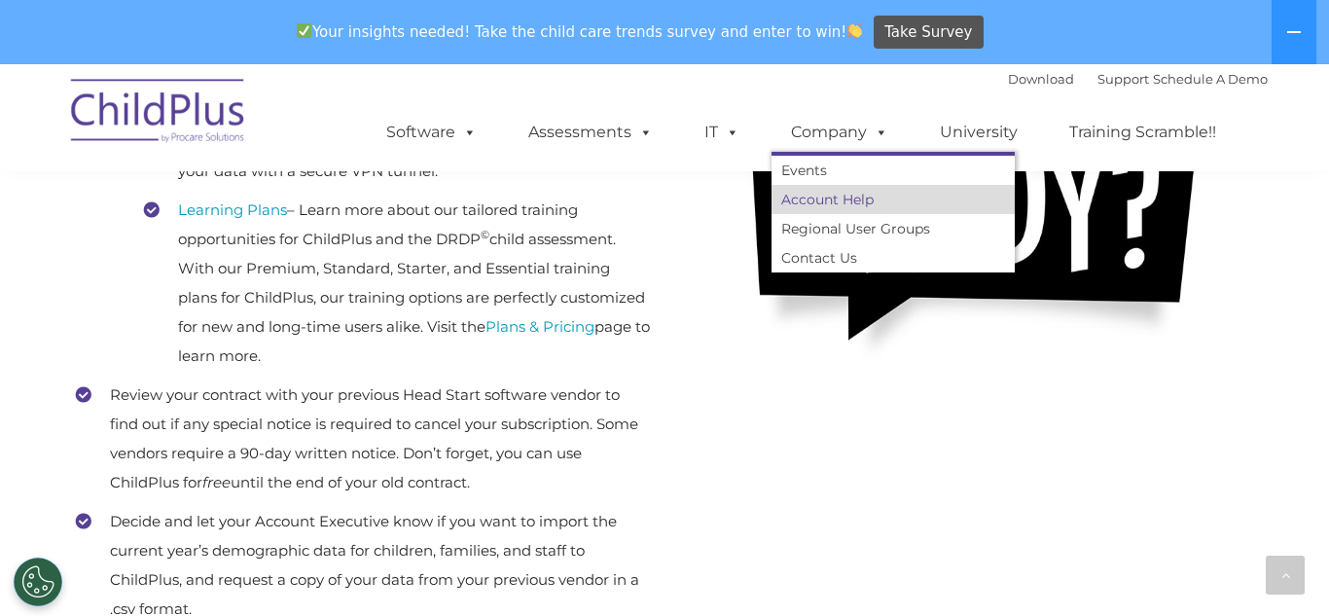
click at [870, 203] on link "Account Help" at bounding box center [892, 199] width 243 height 29
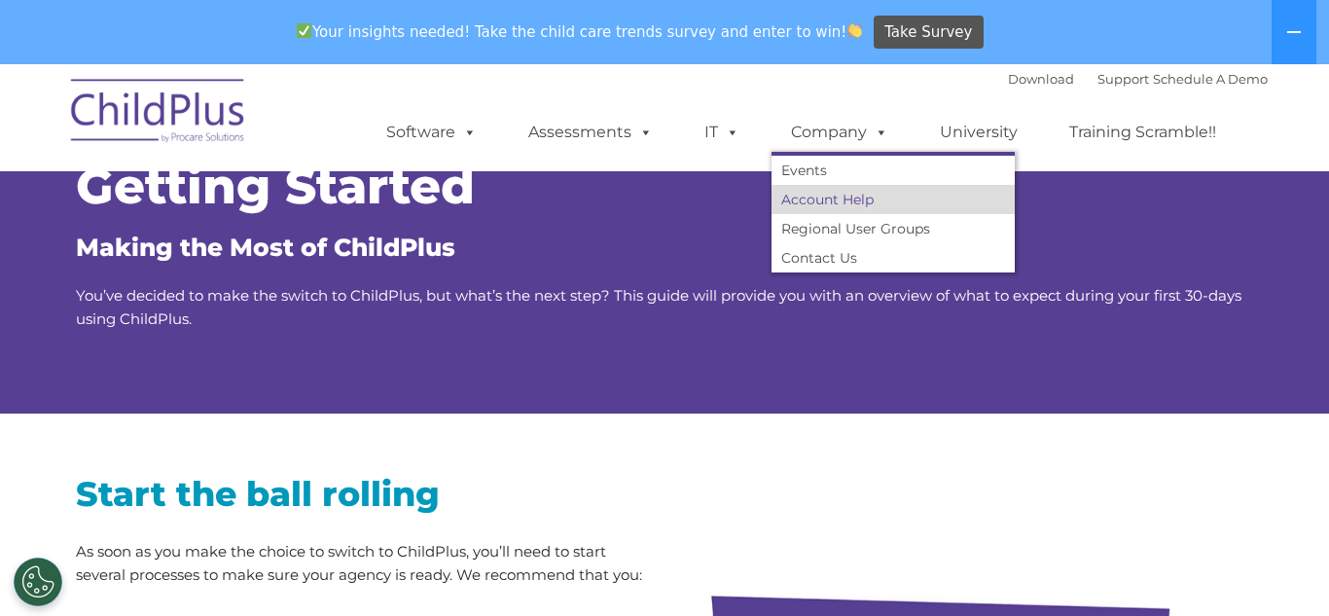
scroll to position [0, 0]
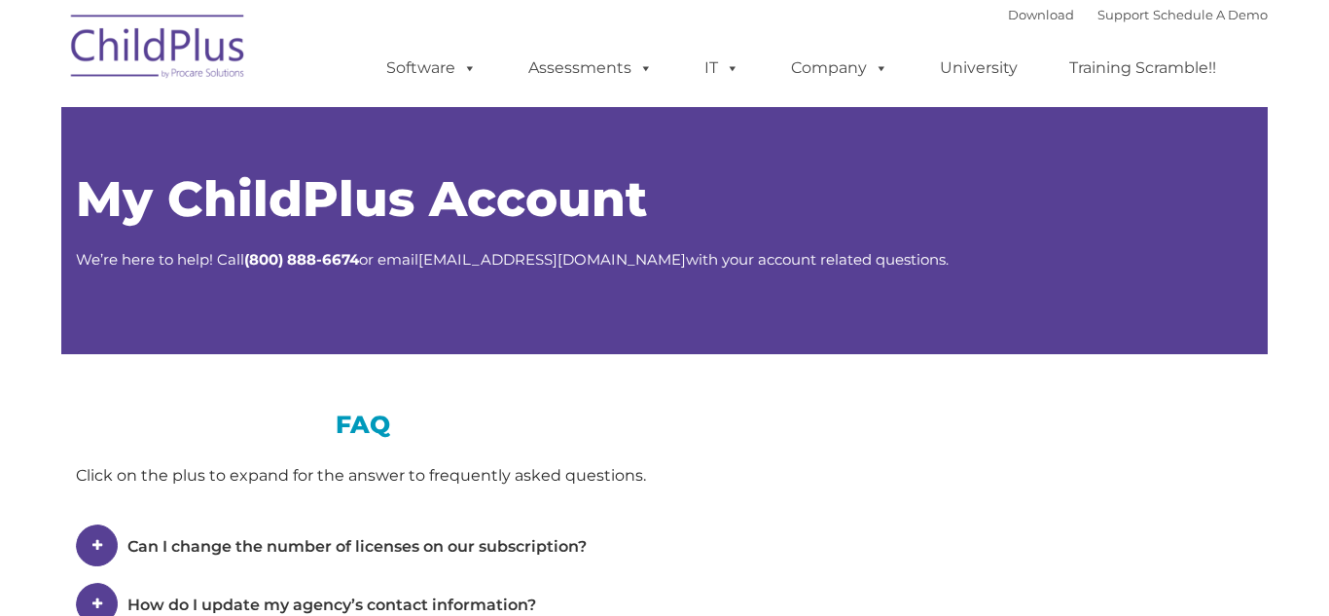
type input ""
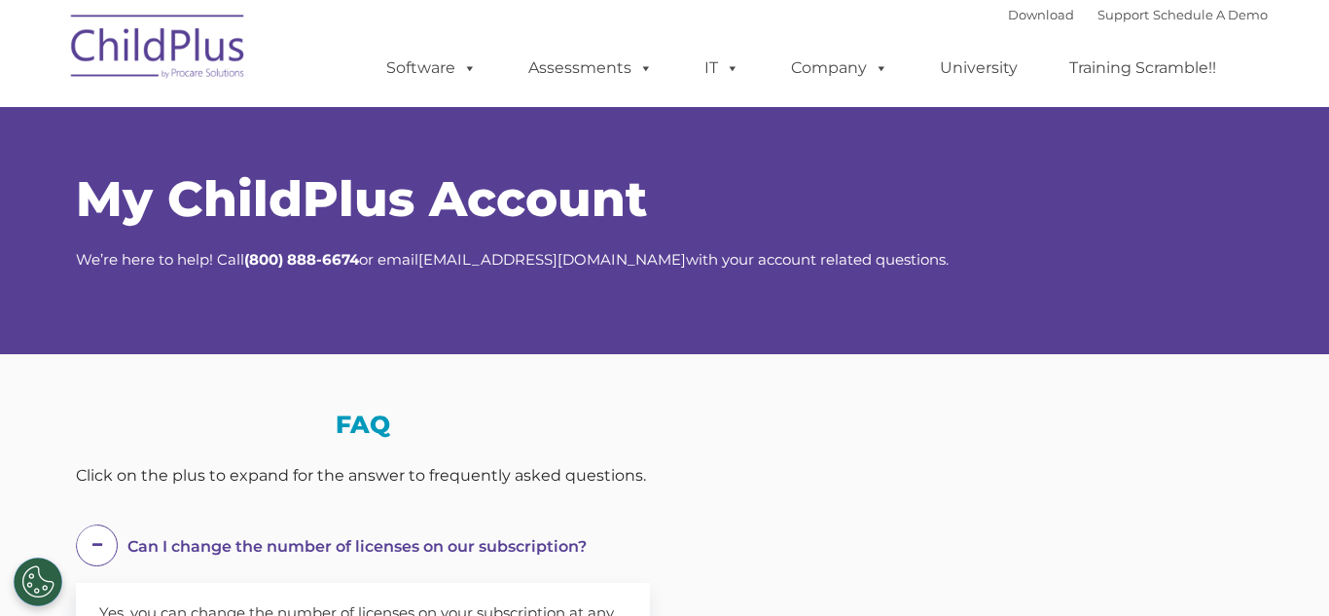
select select "MEDIUM"
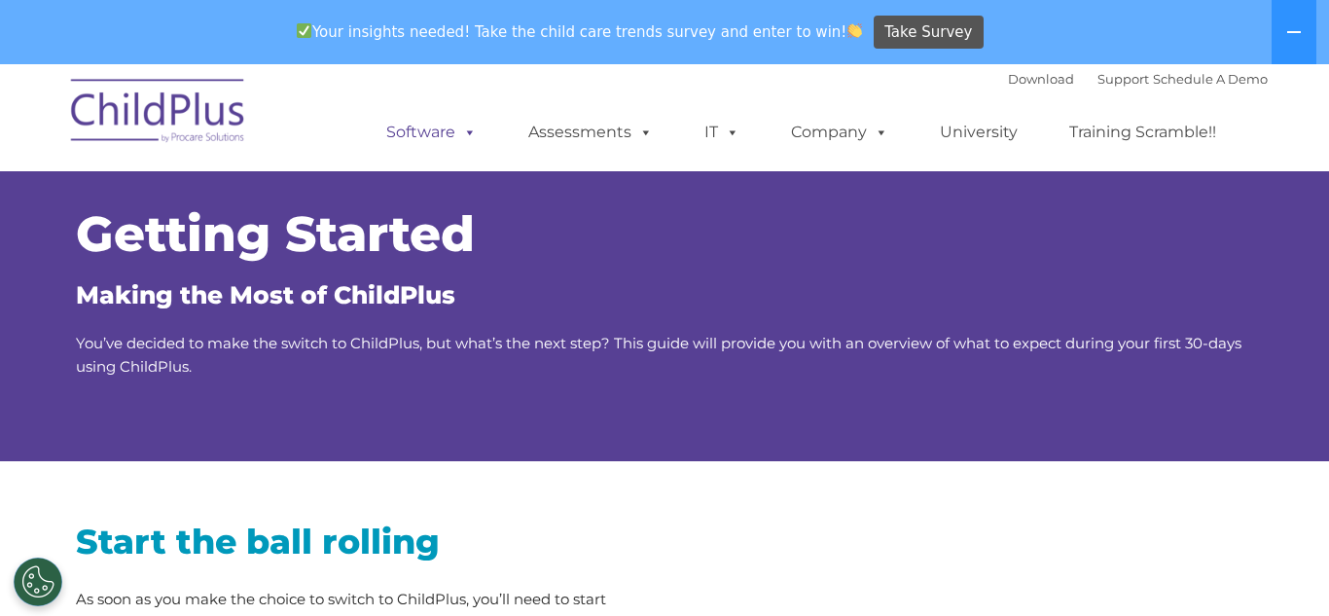
click at [458, 136] on span at bounding box center [465, 132] width 21 height 18
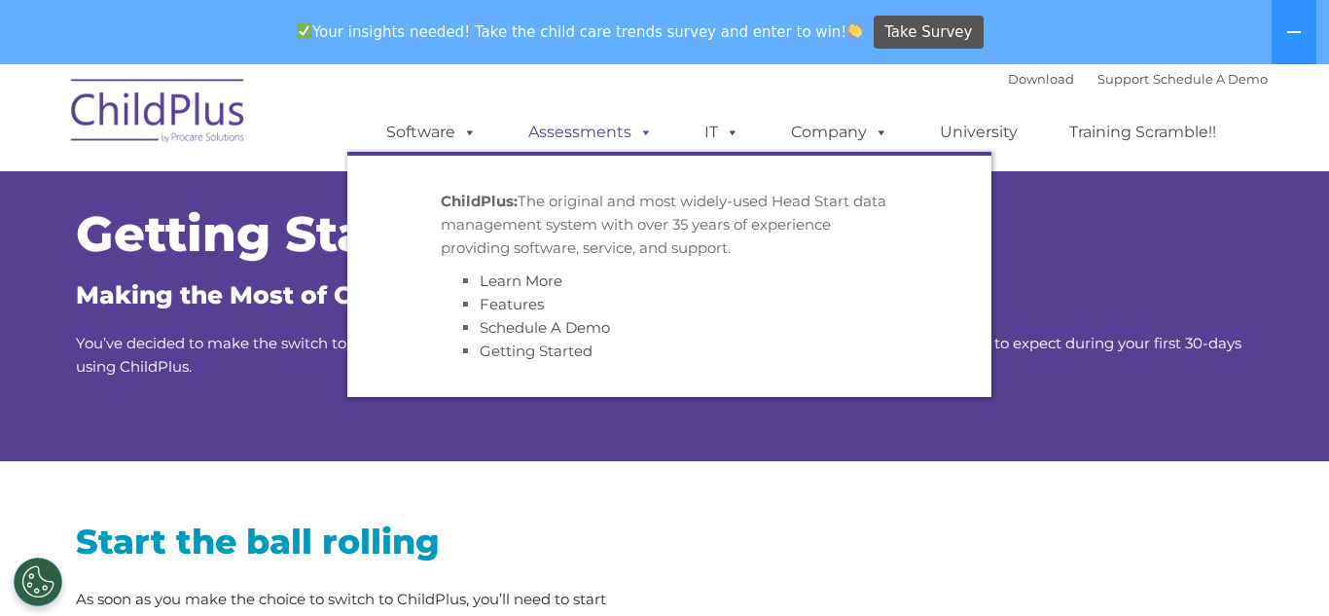
click at [631, 135] on span at bounding box center [641, 132] width 21 height 18
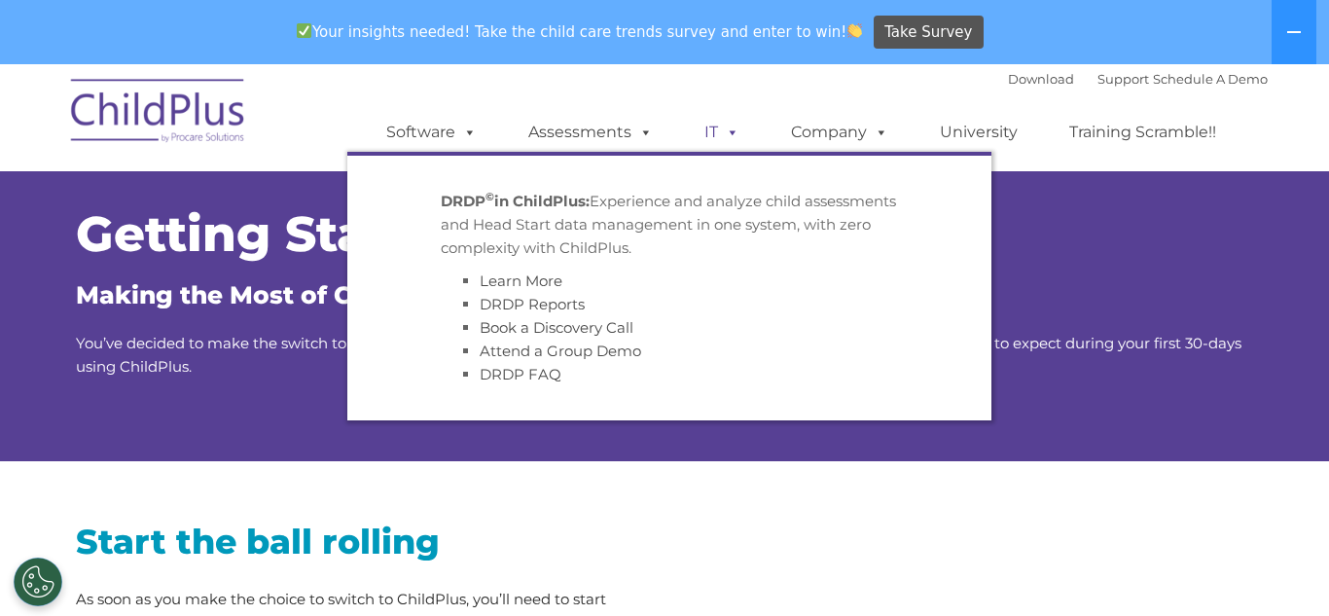
click at [722, 135] on span at bounding box center [728, 132] width 21 height 18
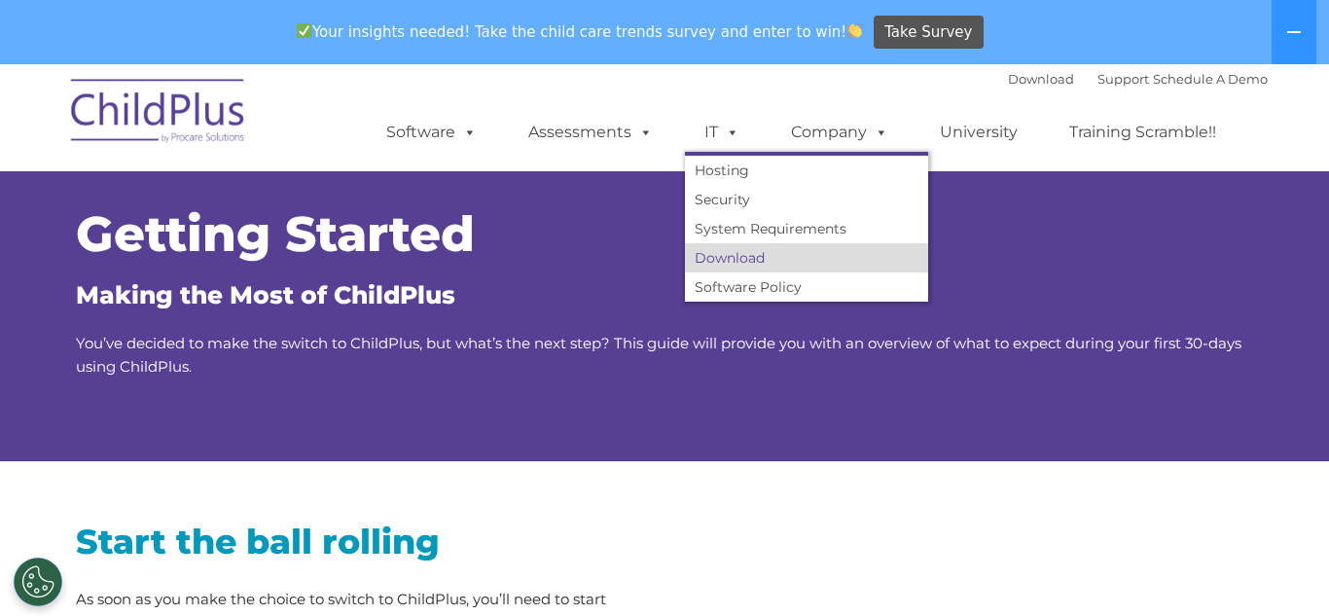
click at [754, 265] on link "Download" at bounding box center [806, 257] width 243 height 29
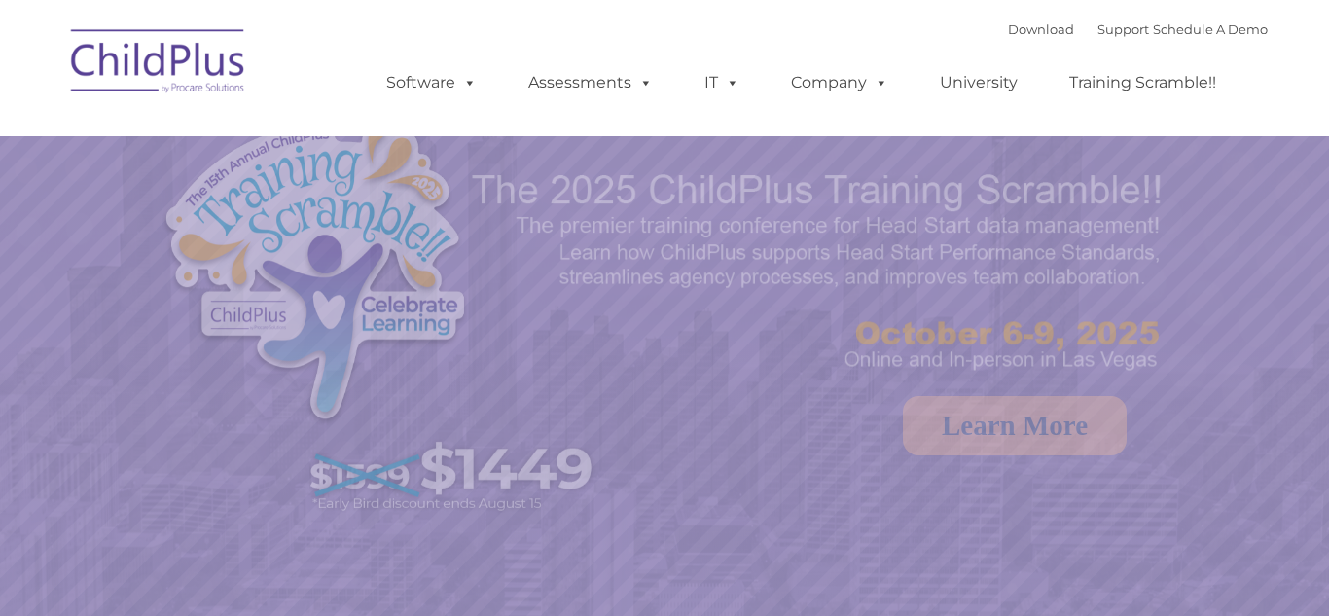
select select "MEDIUM"
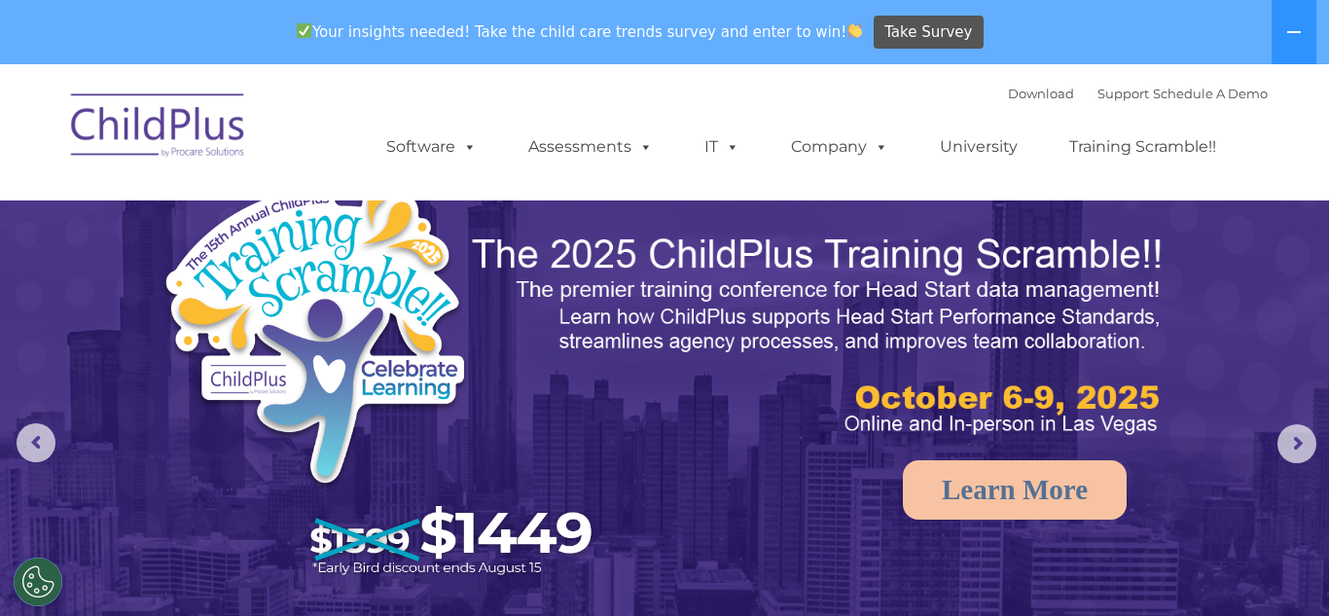
click at [155, 489] on img at bounding box center [664, 481] width 1329 height 835
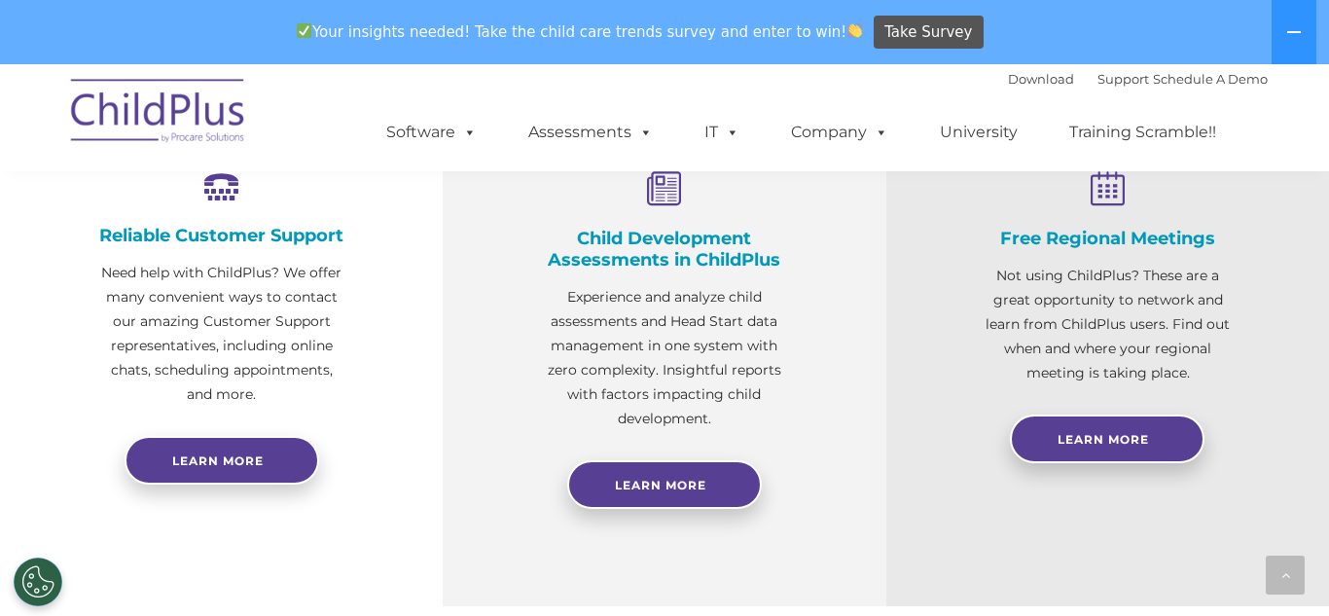
scroll to position [769, 0]
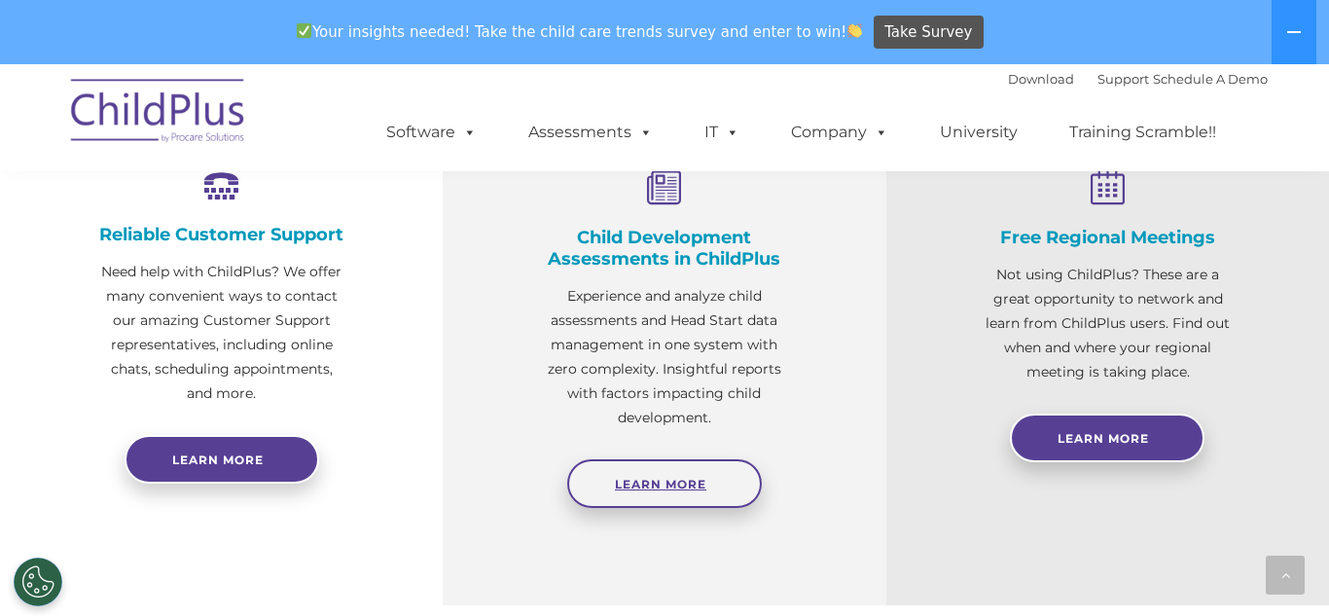
click at [715, 494] on link "Learn More" at bounding box center [664, 483] width 195 height 49
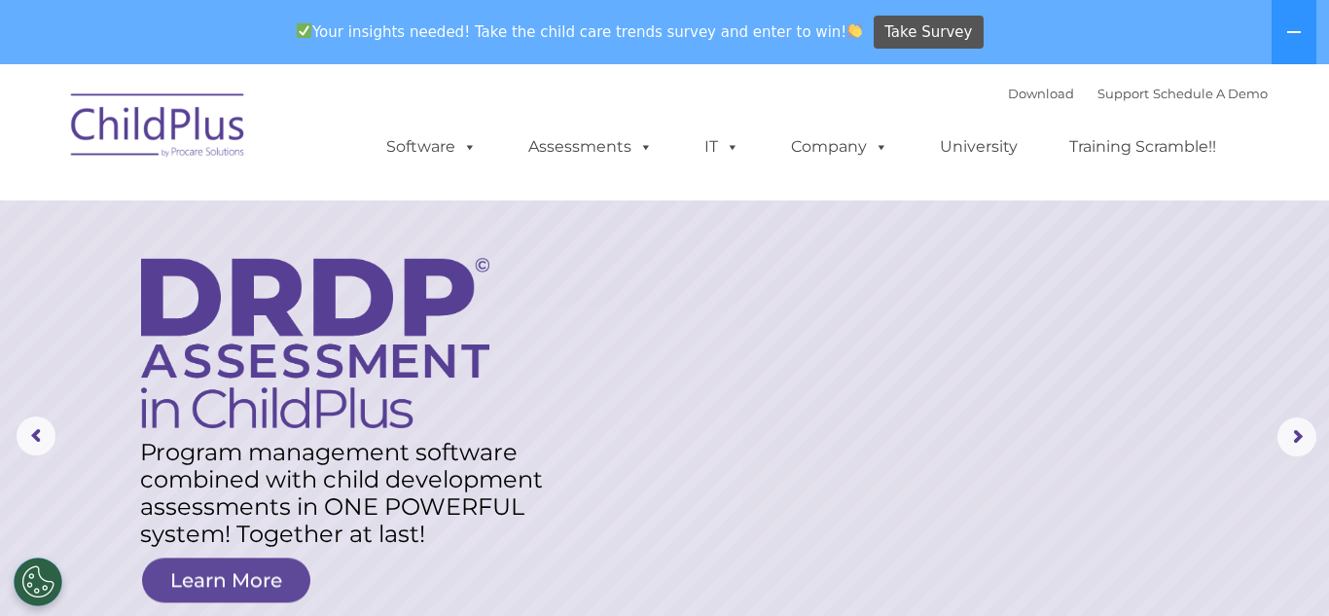
scroll to position [0, 0]
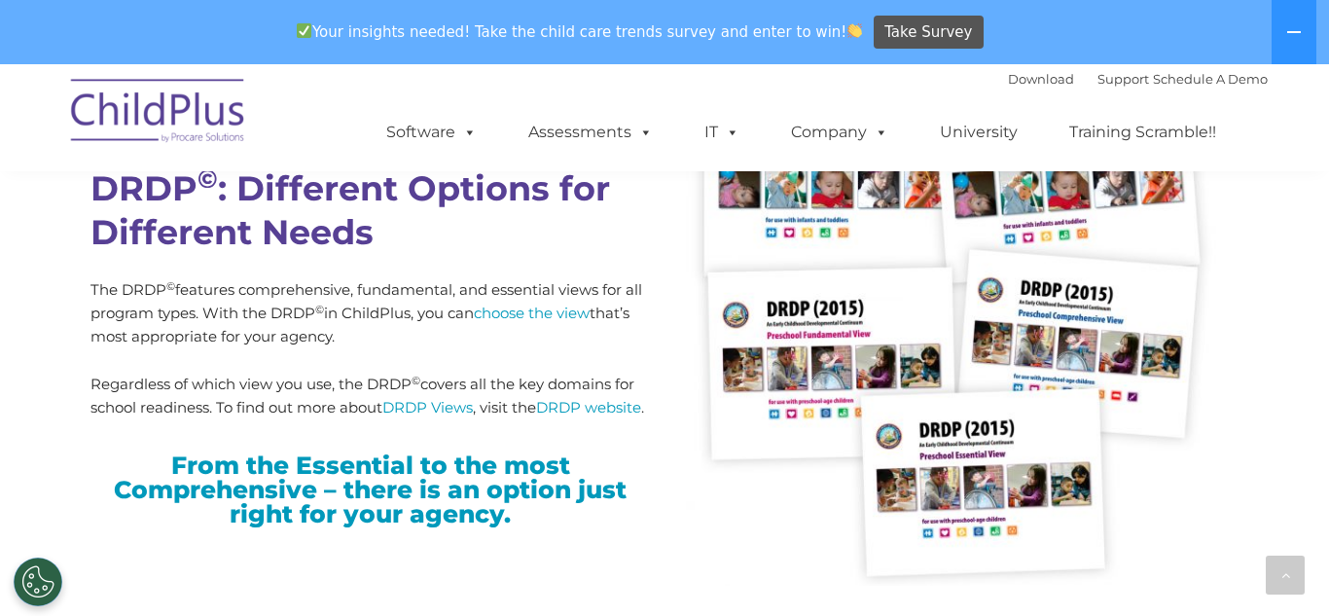
scroll to position [4869, 0]
click at [588, 406] on link "DRDP website" at bounding box center [588, 406] width 105 height 18
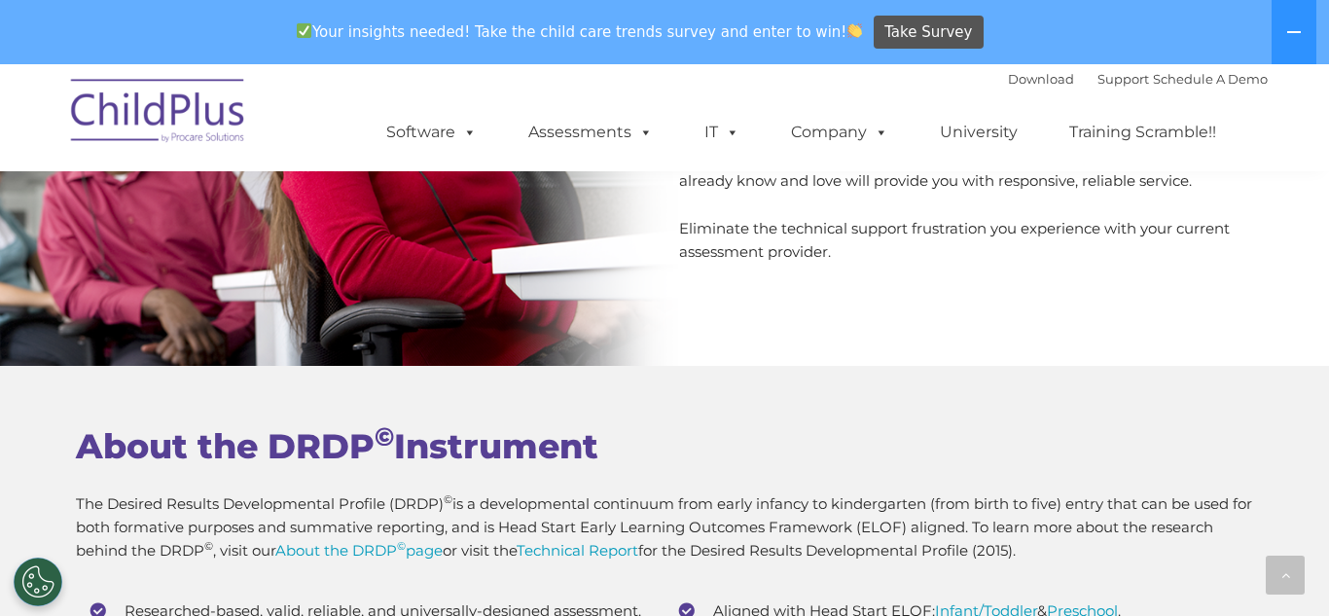
scroll to position [7086, 0]
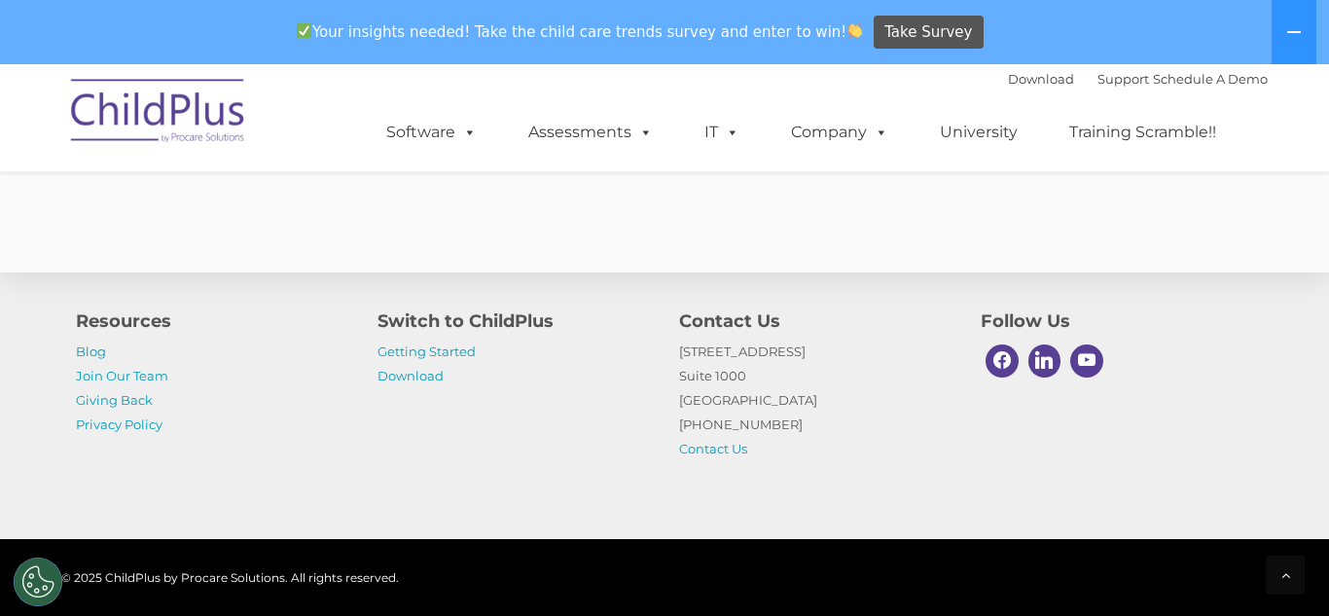
scroll to position [7848, 0]
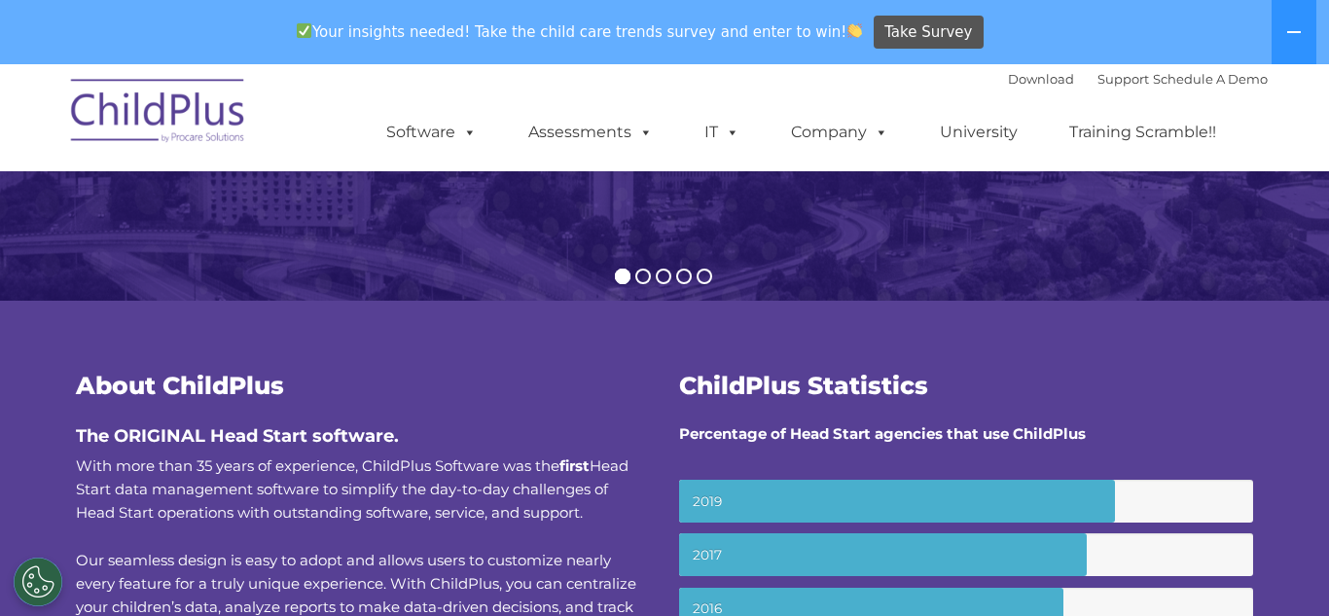
scroll to position [388, 0]
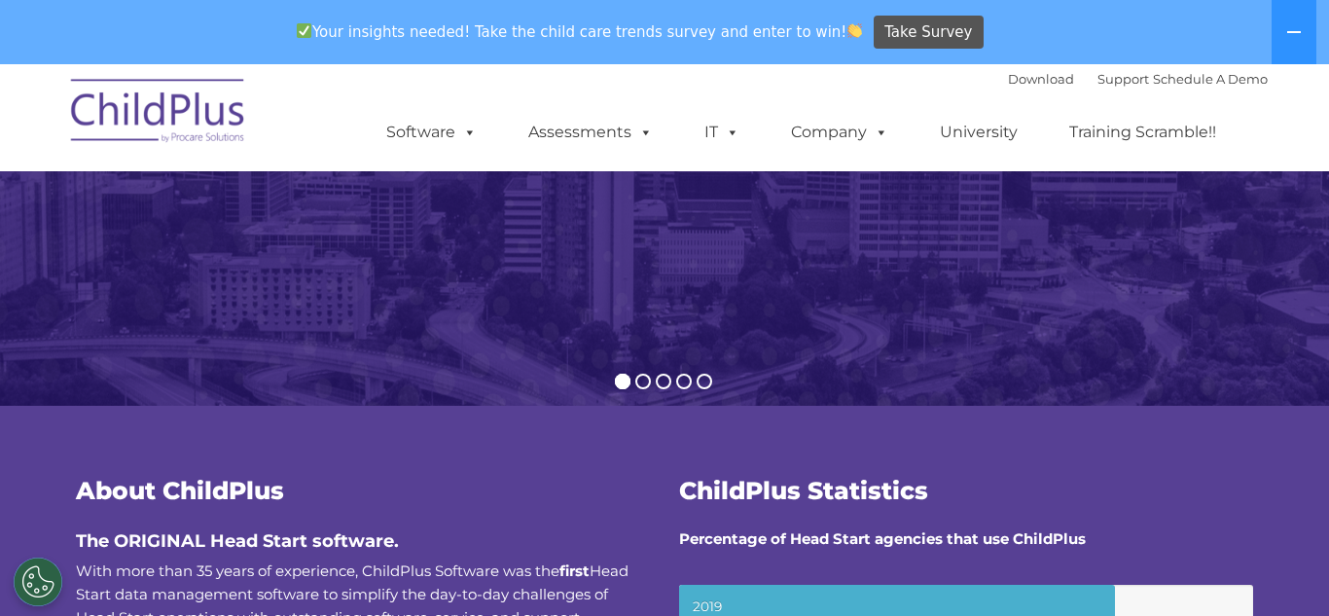
click at [1267, 398] on img at bounding box center [664, 64] width 1329 height 835
